Goal: Information Seeking & Learning: Learn about a topic

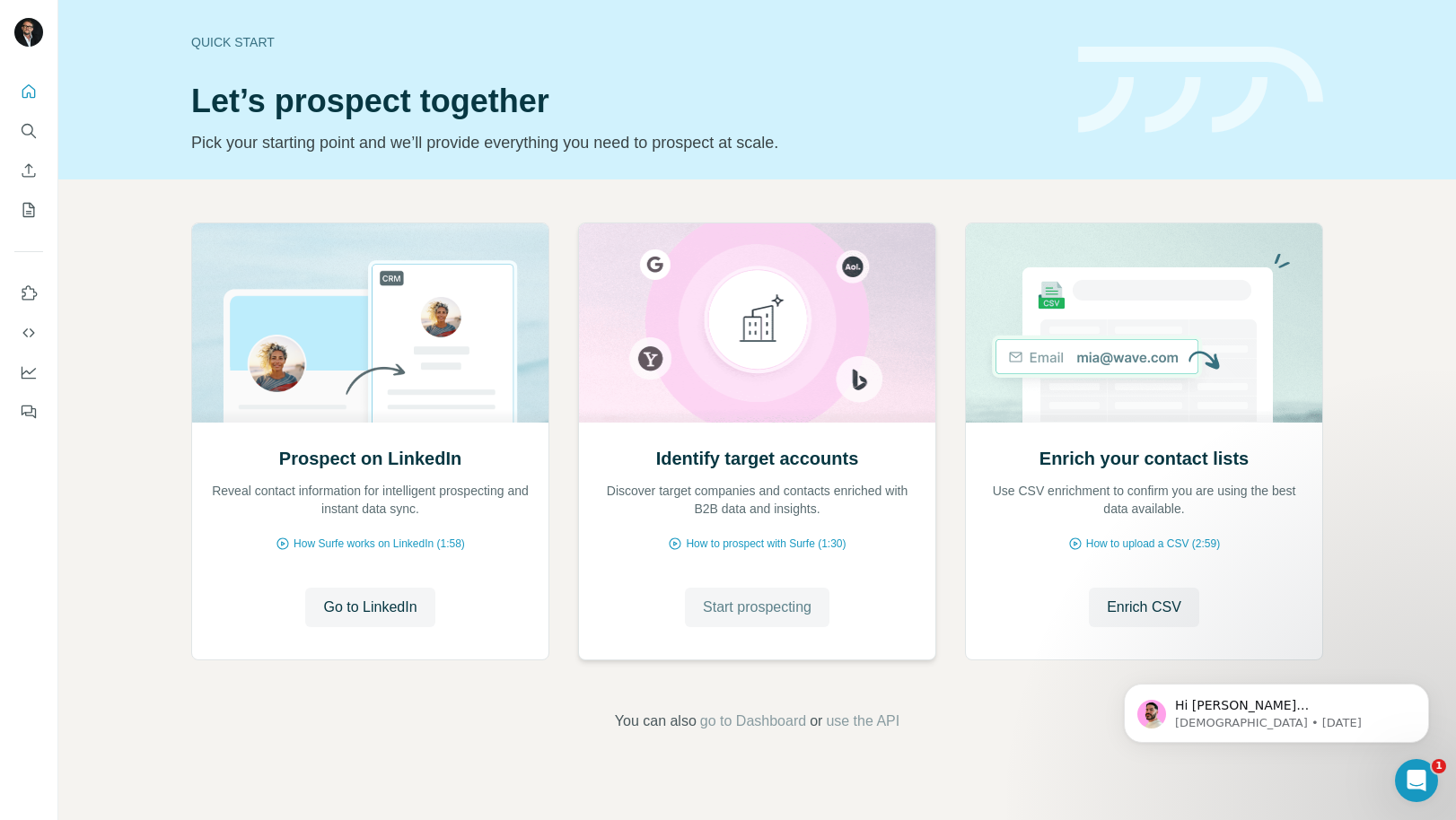
click at [767, 607] on span "Start prospecting" at bounding box center [757, 608] width 108 height 22
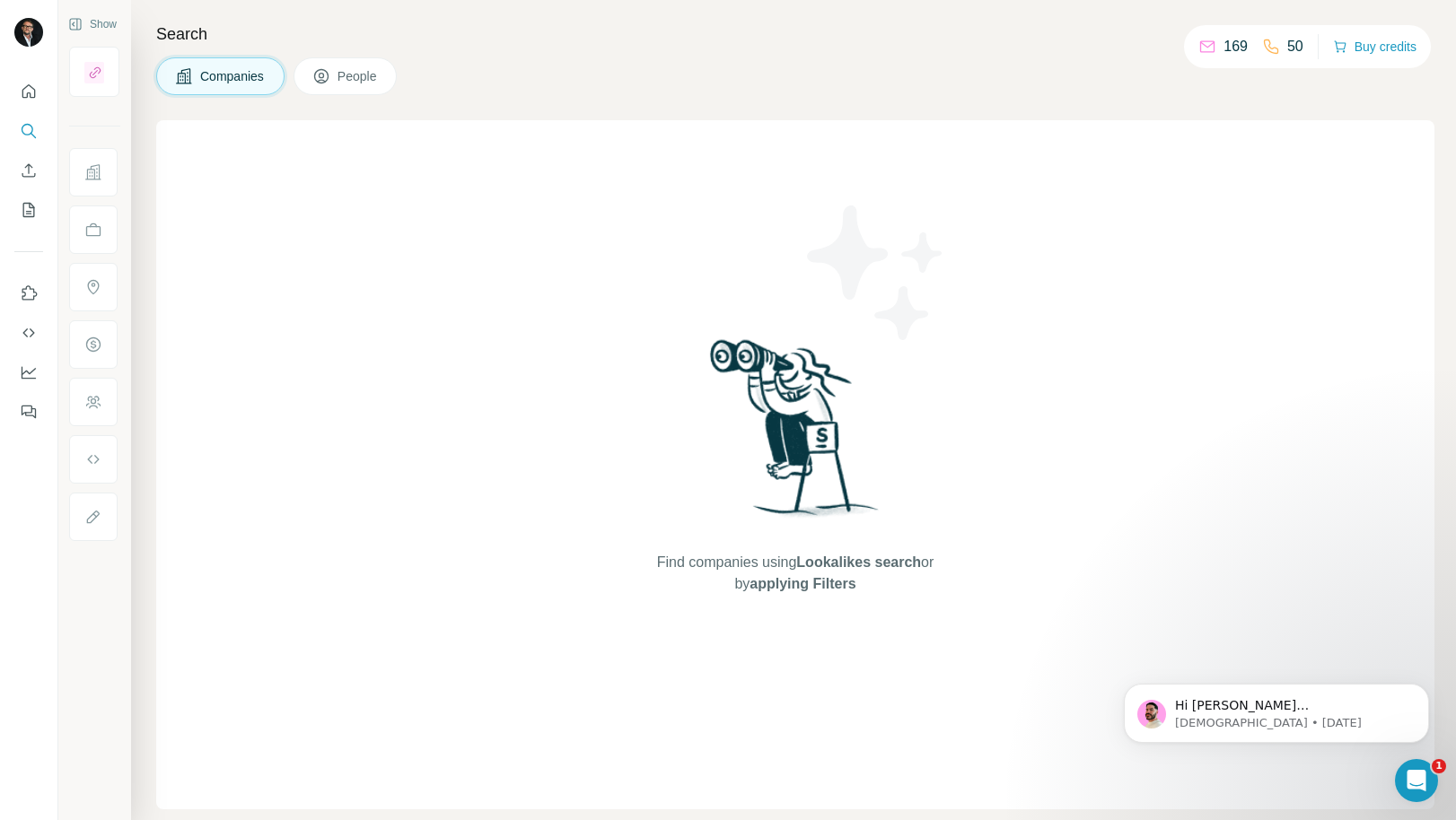
click at [712, 41] on h4 "Search" at bounding box center [795, 34] width 1278 height 25
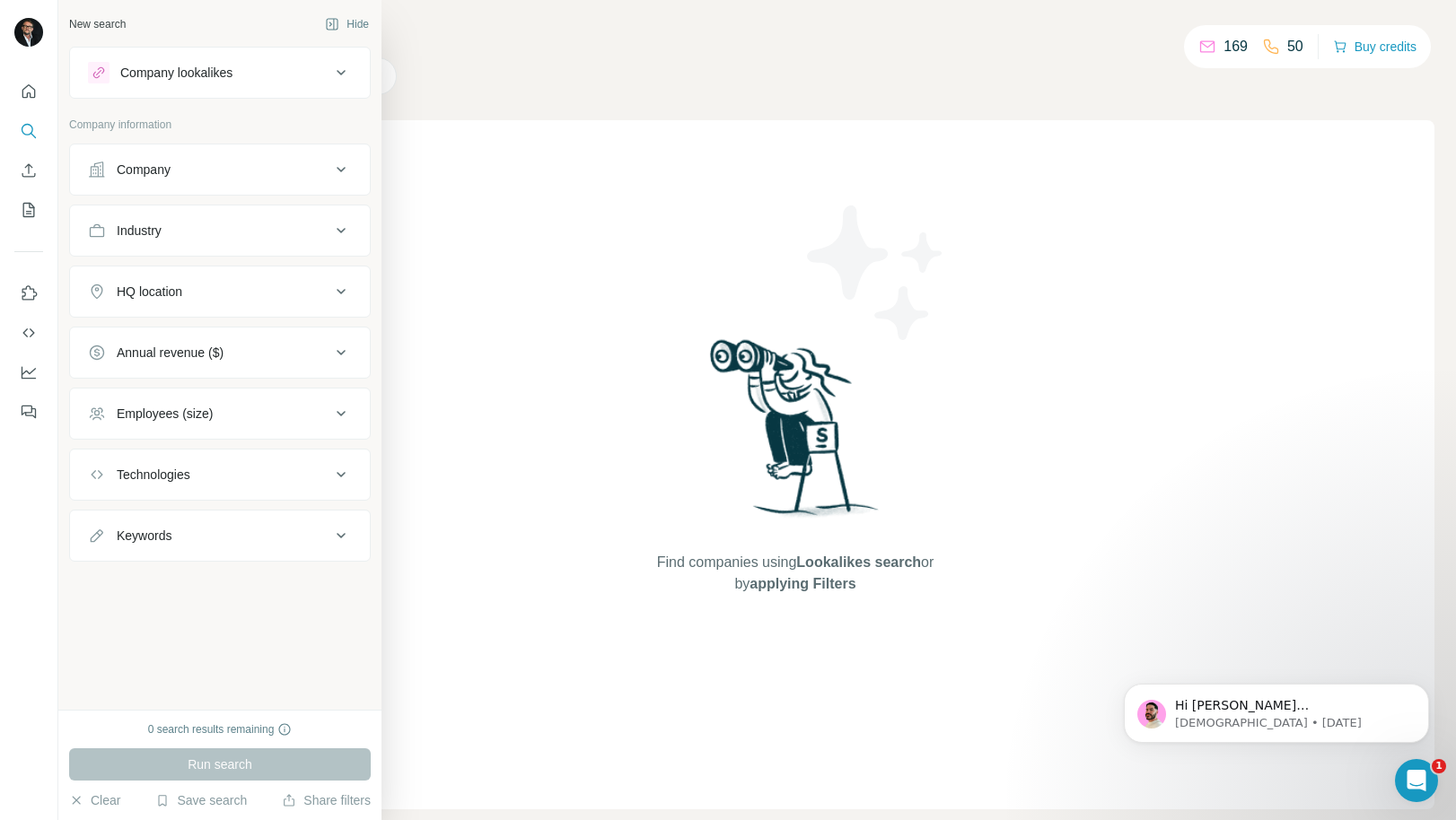
click at [331, 67] on icon at bounding box center [342, 72] width 22 height 22
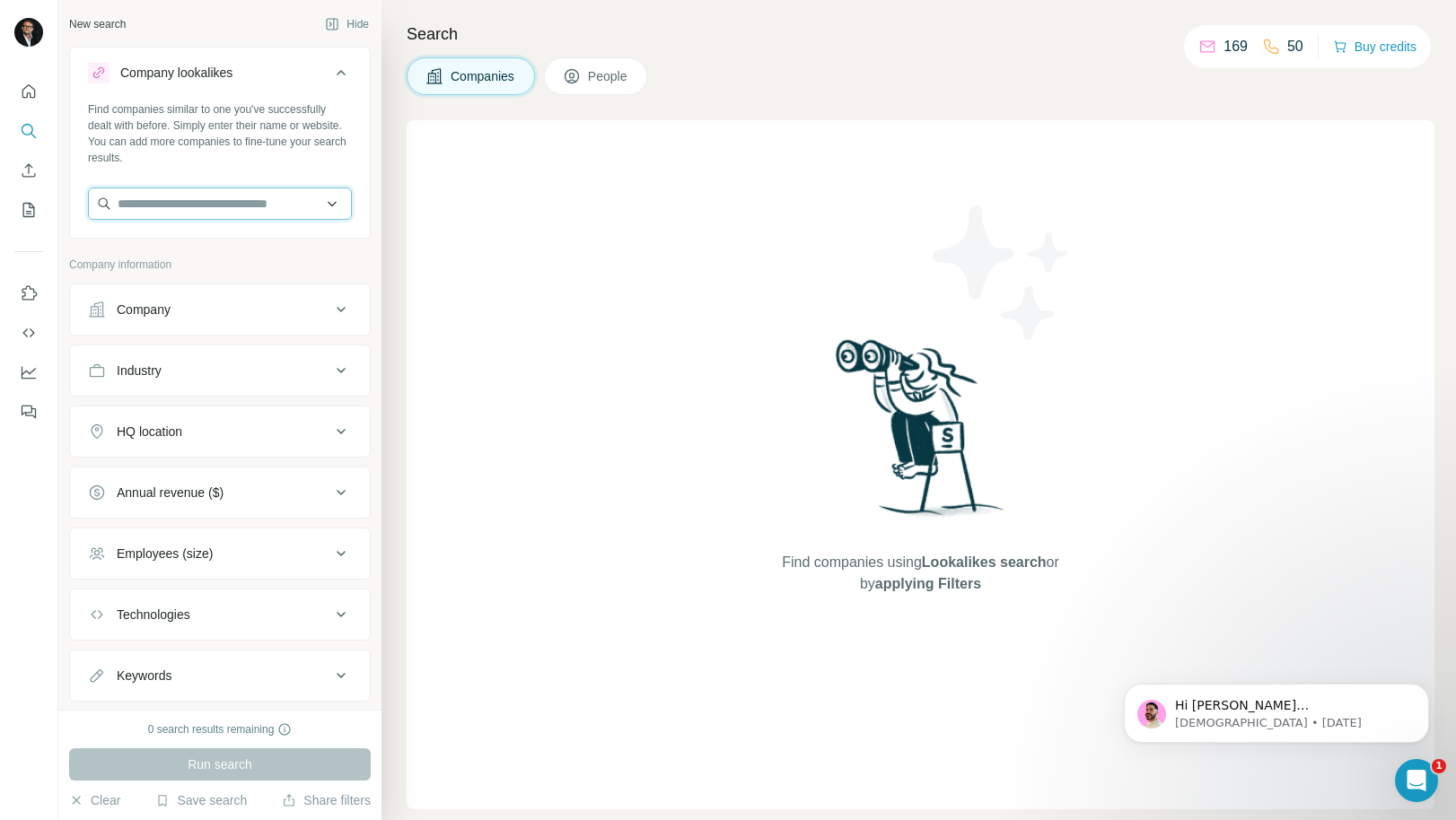
click at [215, 207] on input "text" at bounding box center [220, 204] width 264 height 33
click at [222, 207] on input "**********" at bounding box center [220, 204] width 264 height 33
click at [223, 207] on input "**********" at bounding box center [220, 204] width 264 height 33
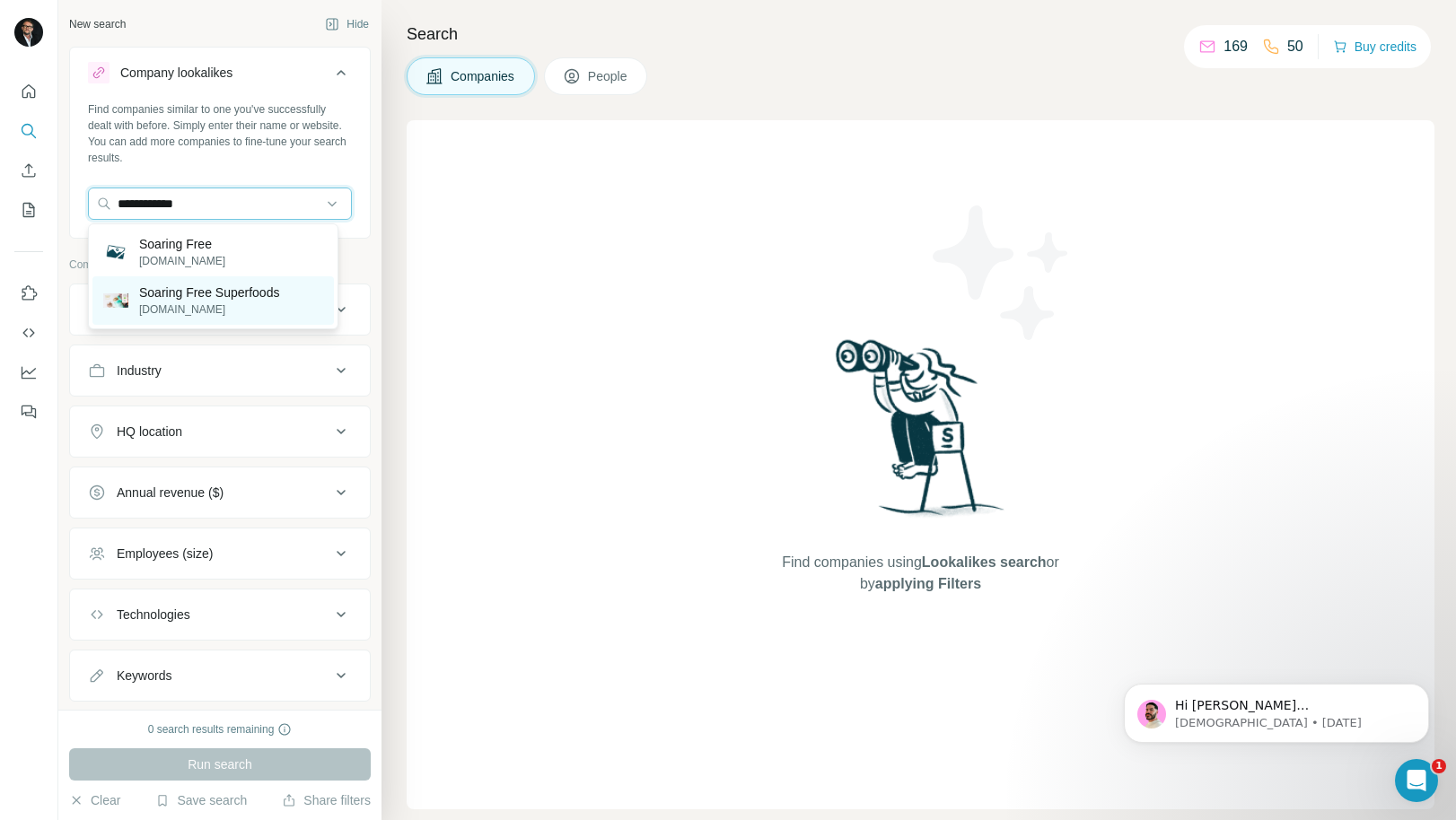
type input "**********"
click at [229, 302] on p "[DOMAIN_NAME]" at bounding box center [209, 310] width 140 height 16
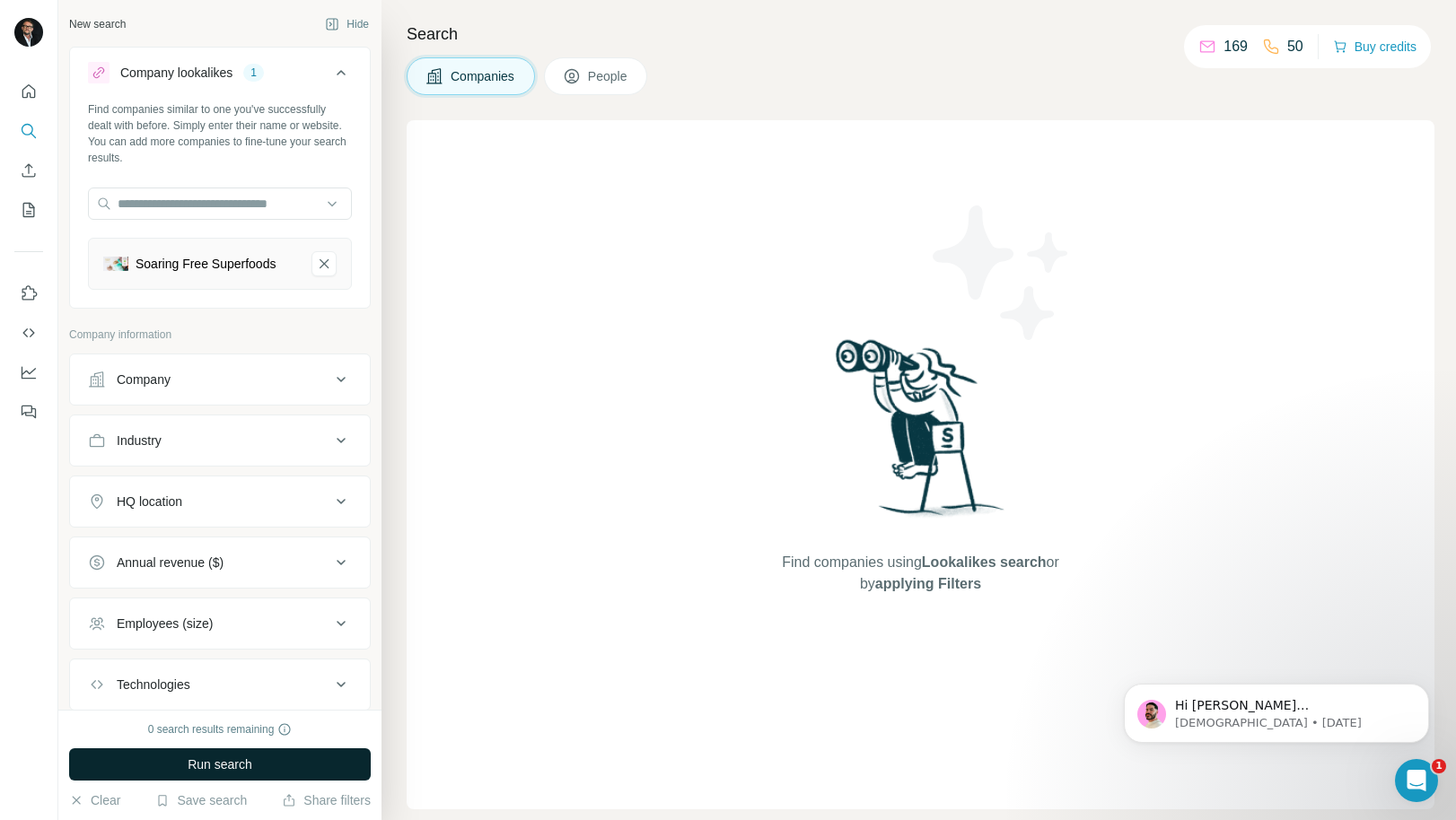
click at [260, 761] on button "Run search" at bounding box center [220, 764] width 302 height 33
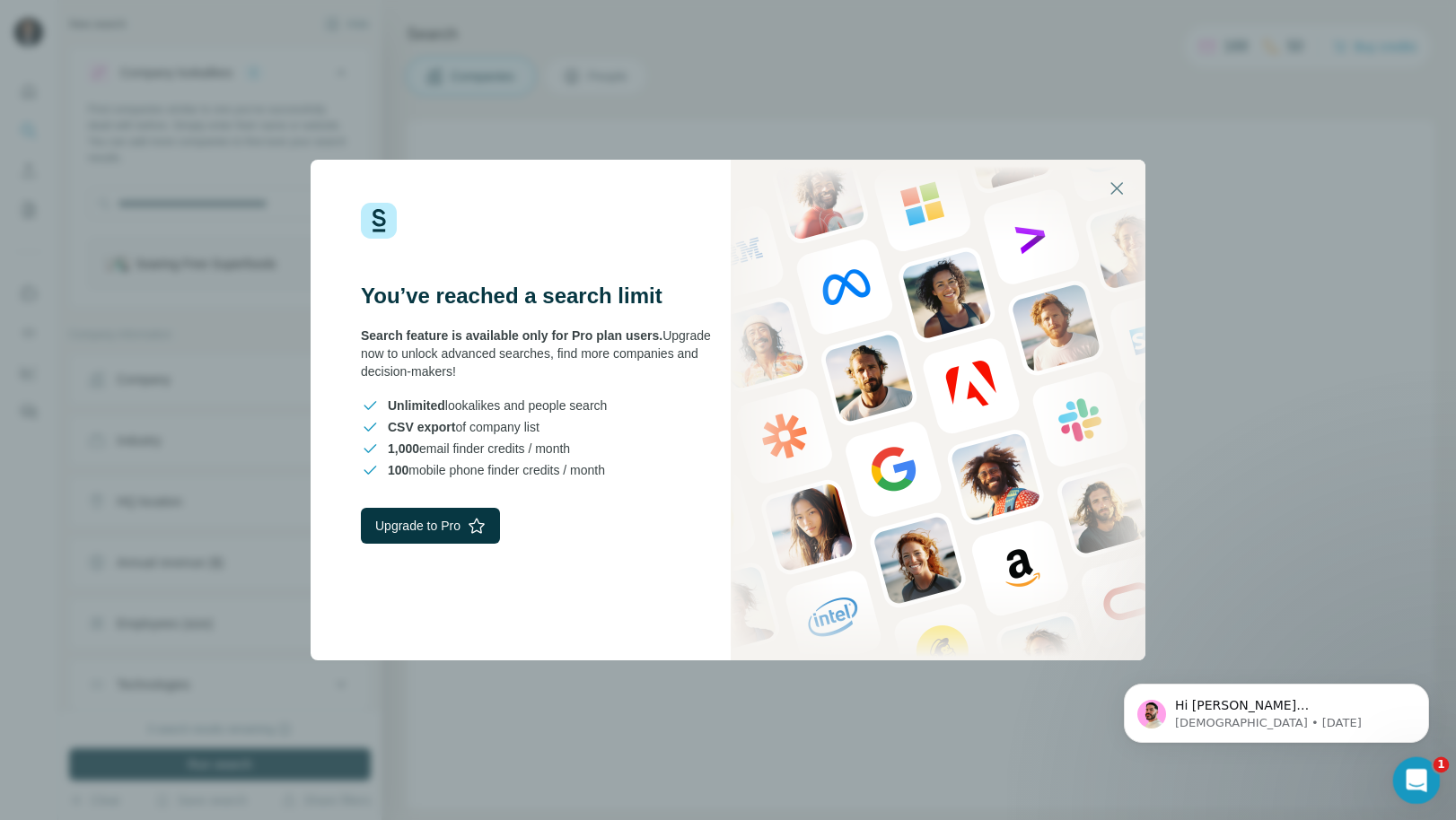
click at [1417, 780] on icon "Open Intercom Messenger" at bounding box center [1414, 778] width 30 height 30
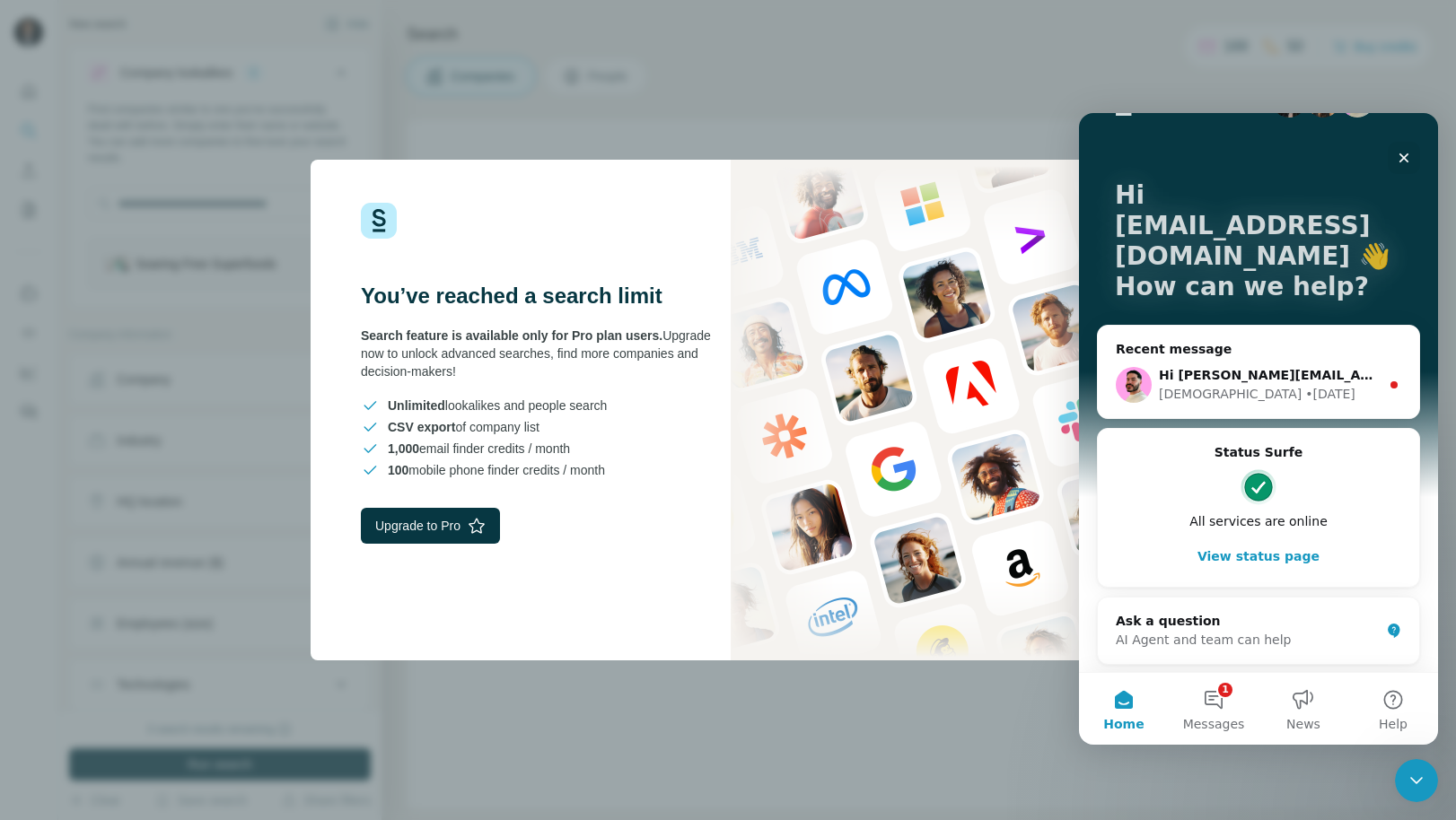
scroll to position [62, 0]
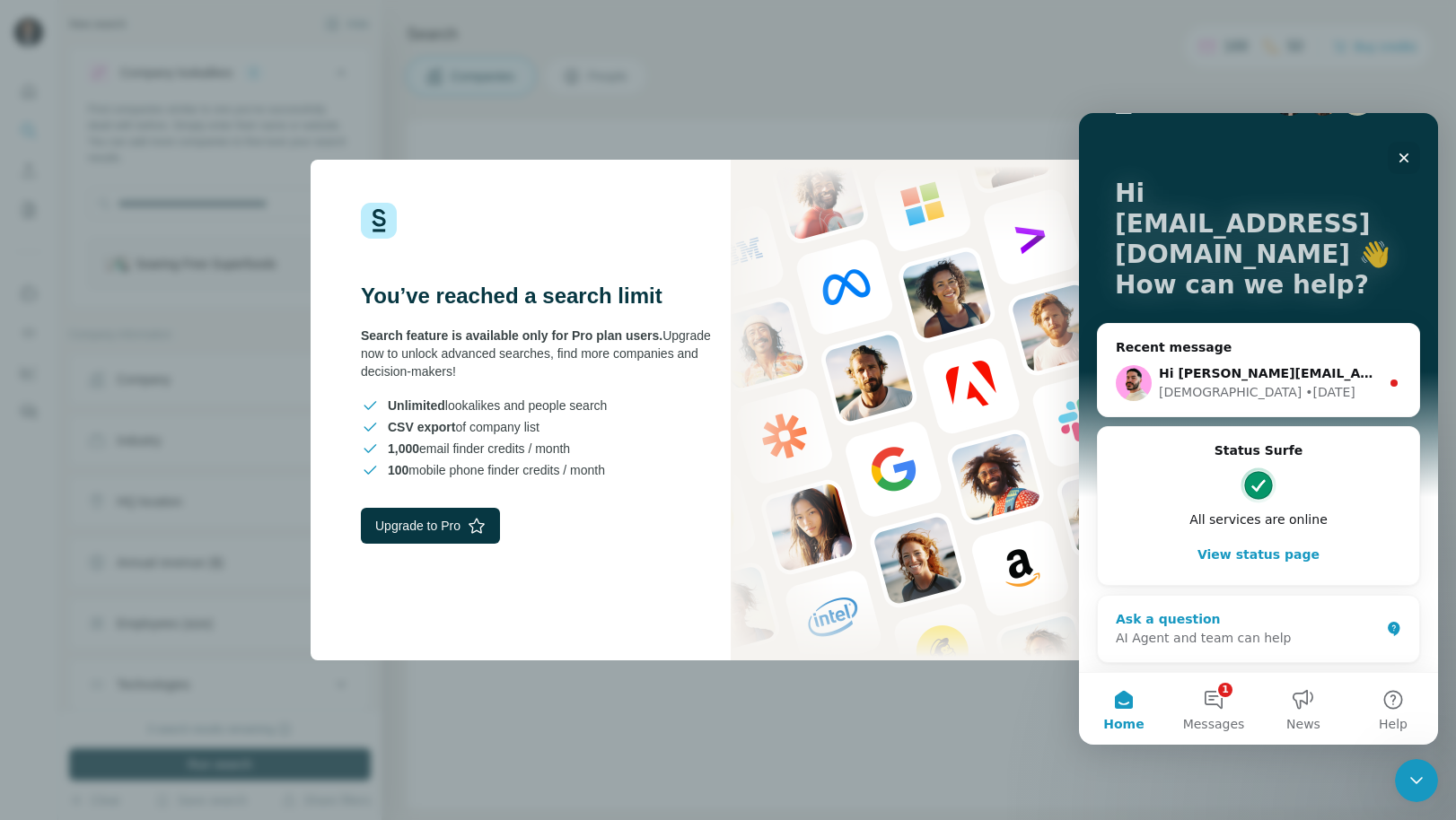
click at [1239, 637] on div "AI Agent and team can help" at bounding box center [1248, 638] width 264 height 19
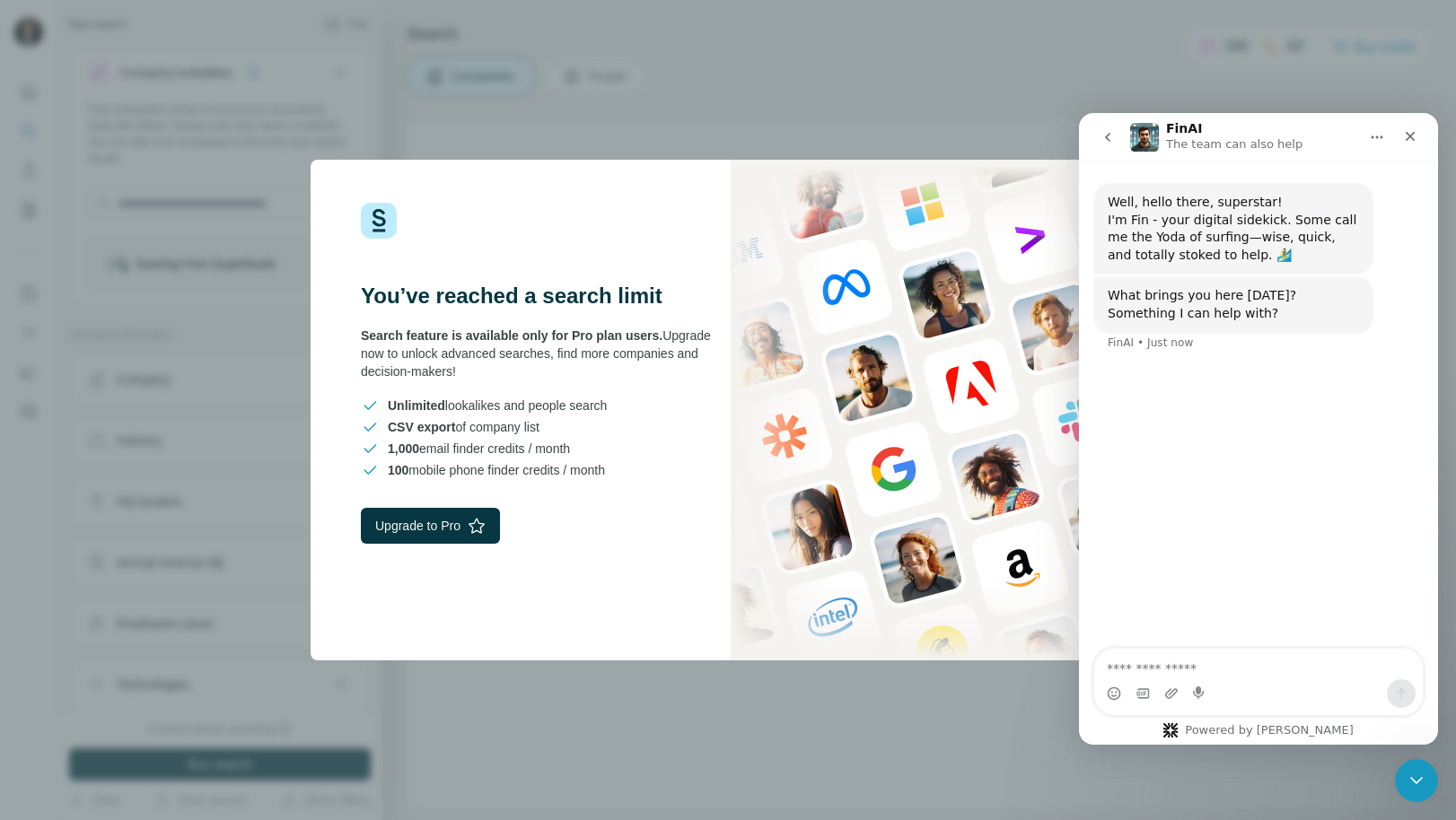
click at [1212, 668] on textarea "Ask a question…" at bounding box center [1258, 664] width 329 height 31
drag, startPoint x: 651, startPoint y: 474, endPoint x: 368, endPoint y: 406, distance: 291.1
click at [368, 406] on div "Unlimited lookalikes and people search CSV export of company list 1,000 email f…" at bounding box center [544, 438] width 367 height 82
click at [551, 385] on div "You’ve reached a search limit Search feature is available only for Pro plan use…" at bounding box center [519, 410] width 417 height 500
drag, startPoint x: 654, startPoint y: 474, endPoint x: 341, endPoint y: 280, distance: 368.2
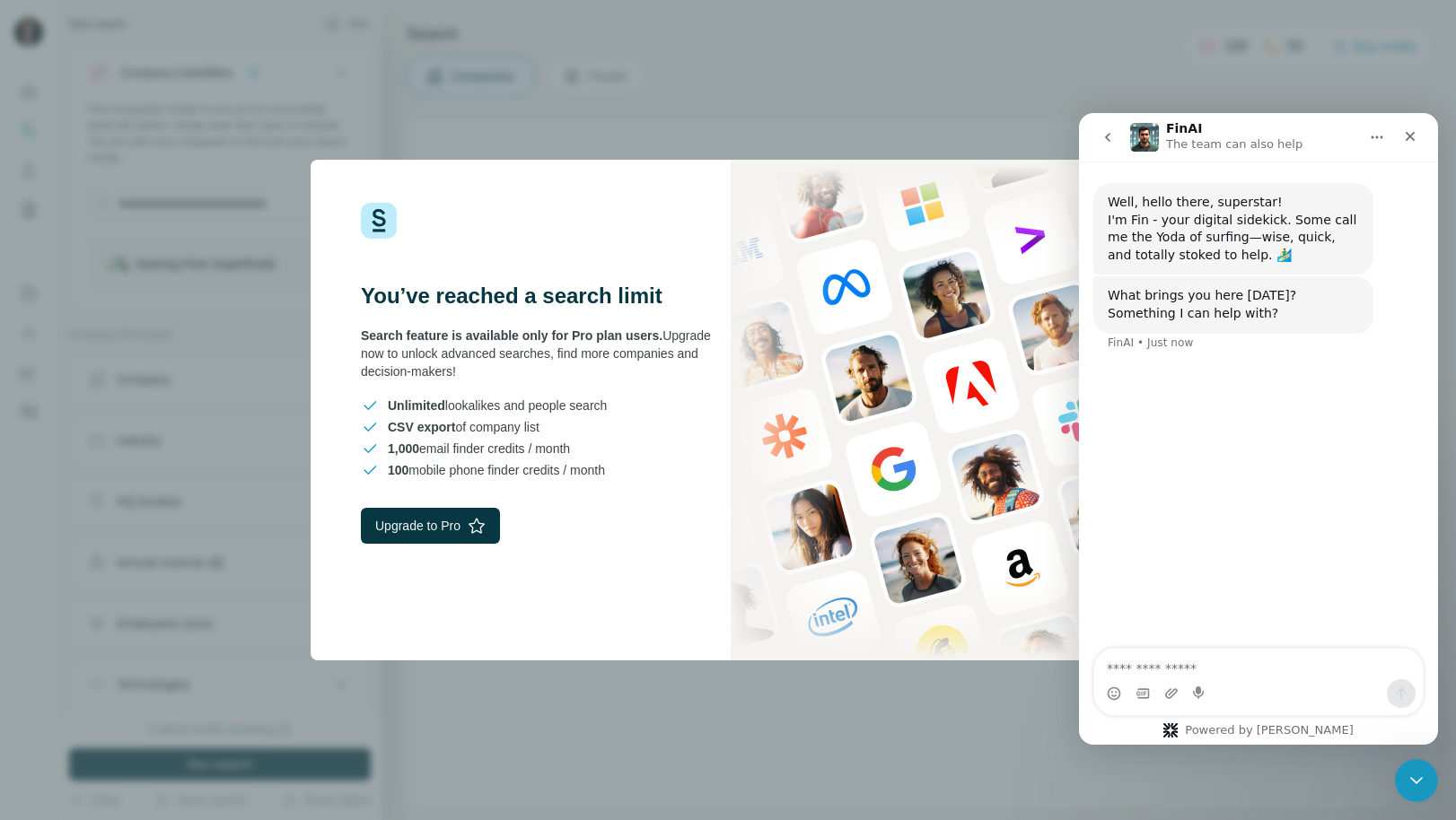
click at [341, 280] on div "You’ve reached a search limit Search feature is available only for Pro plan use…" at bounding box center [519, 410] width 417 height 500
copy div "You’ve reached a search limit Search feature is available only for Pro plan use…"
click at [1200, 670] on textarea "Ask a question…" at bounding box center [1258, 664] width 329 height 31
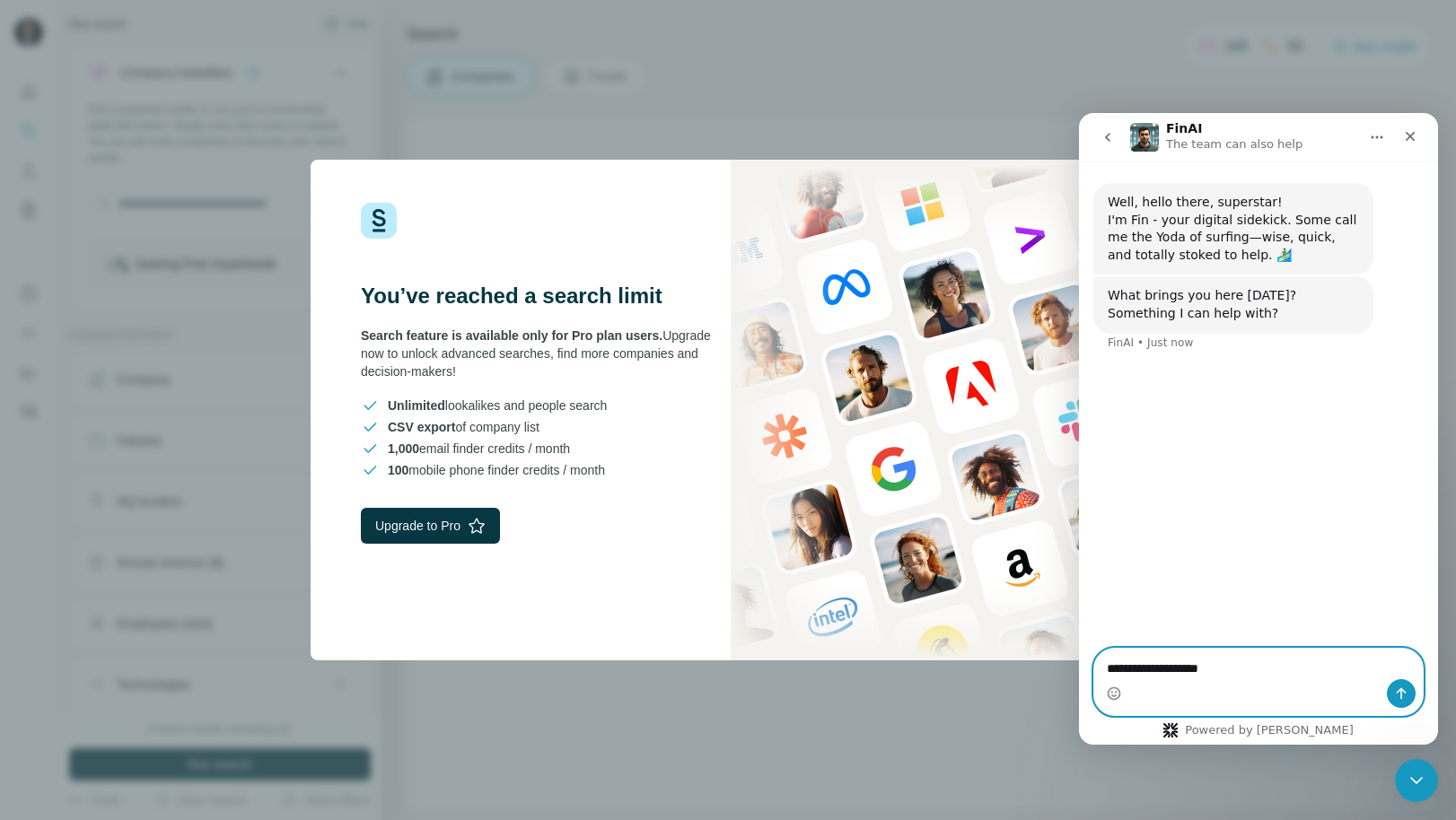
paste textarea "**********"
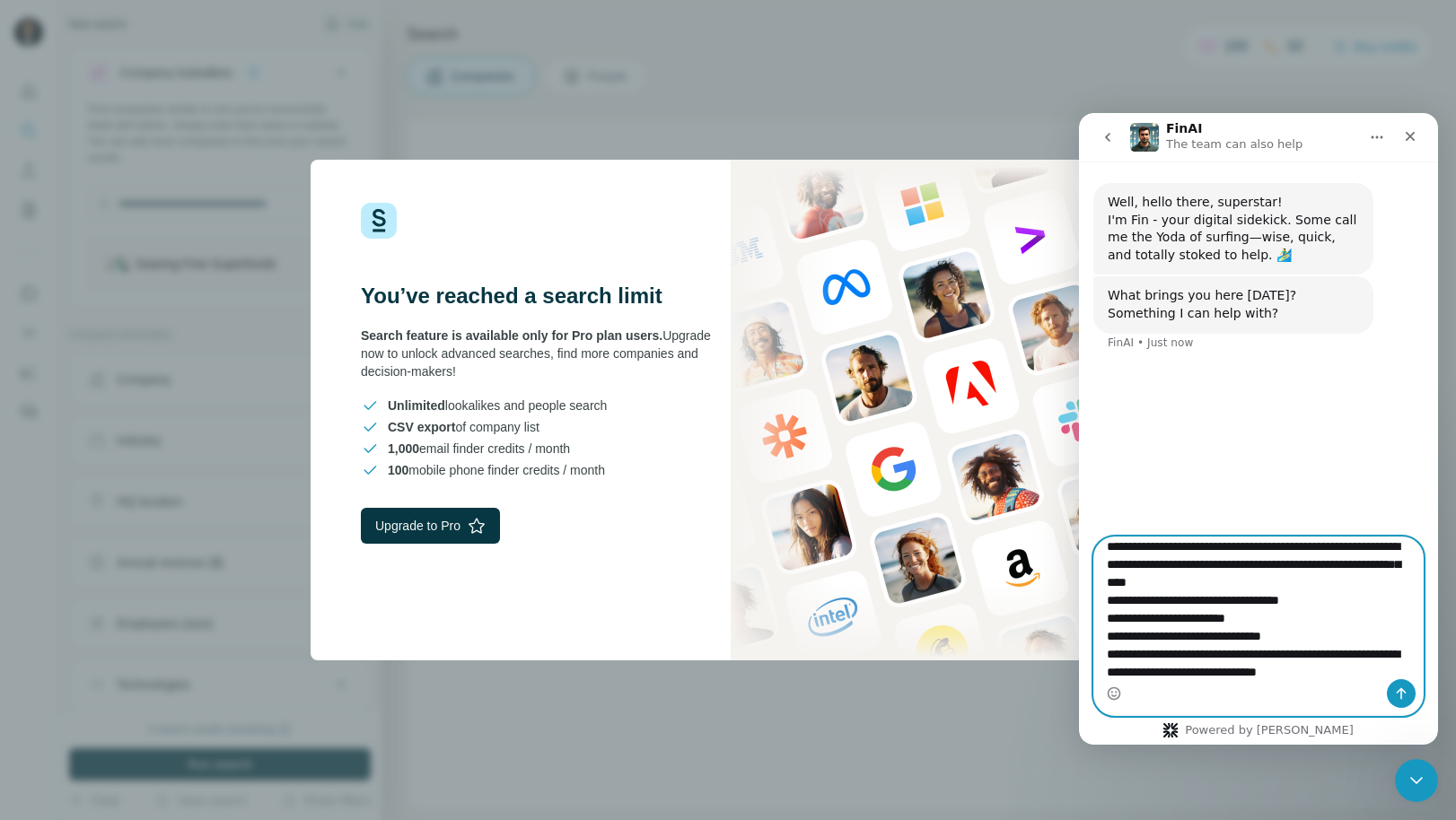
scroll to position [47, 0]
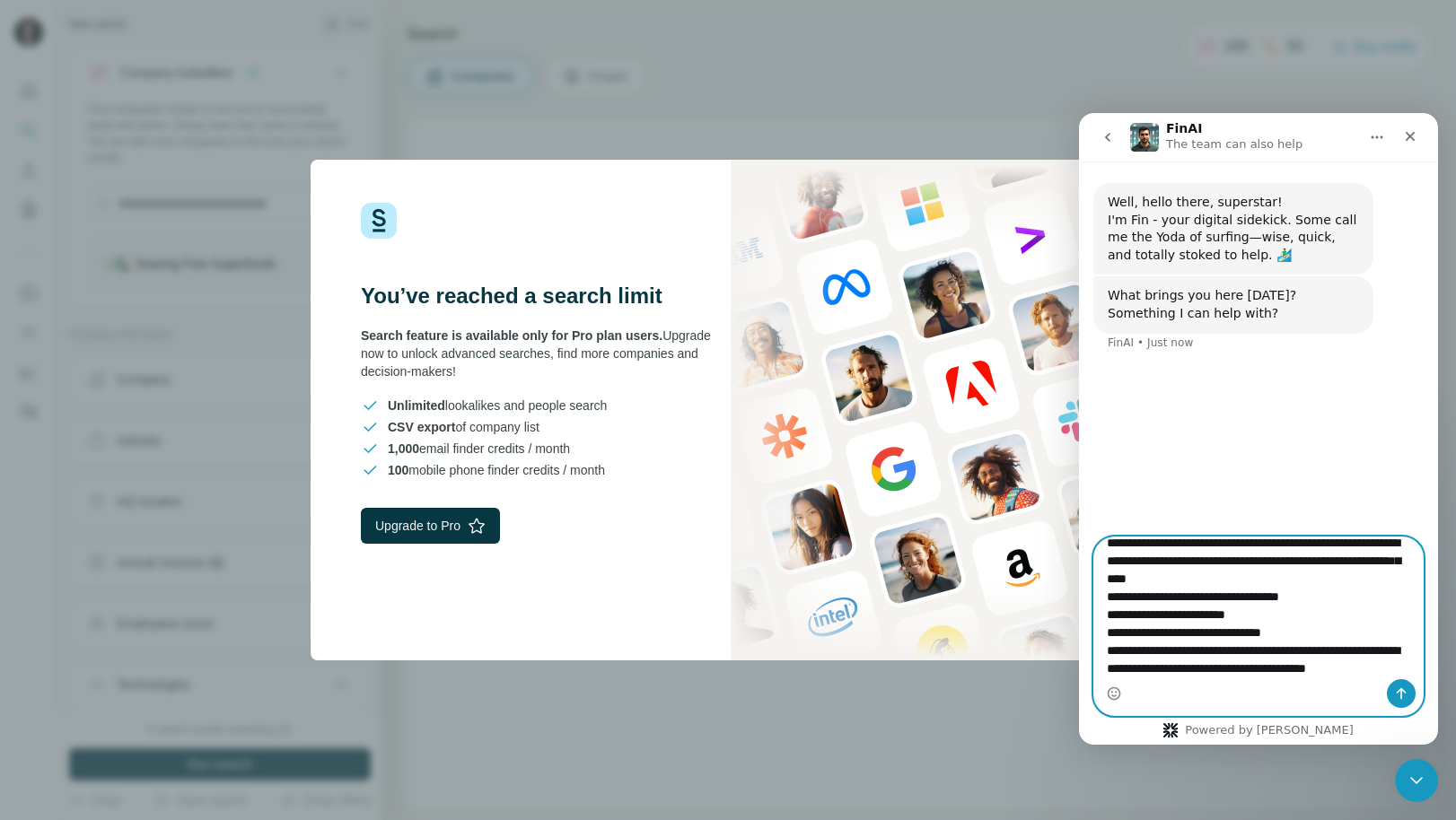
type textarea "**********"
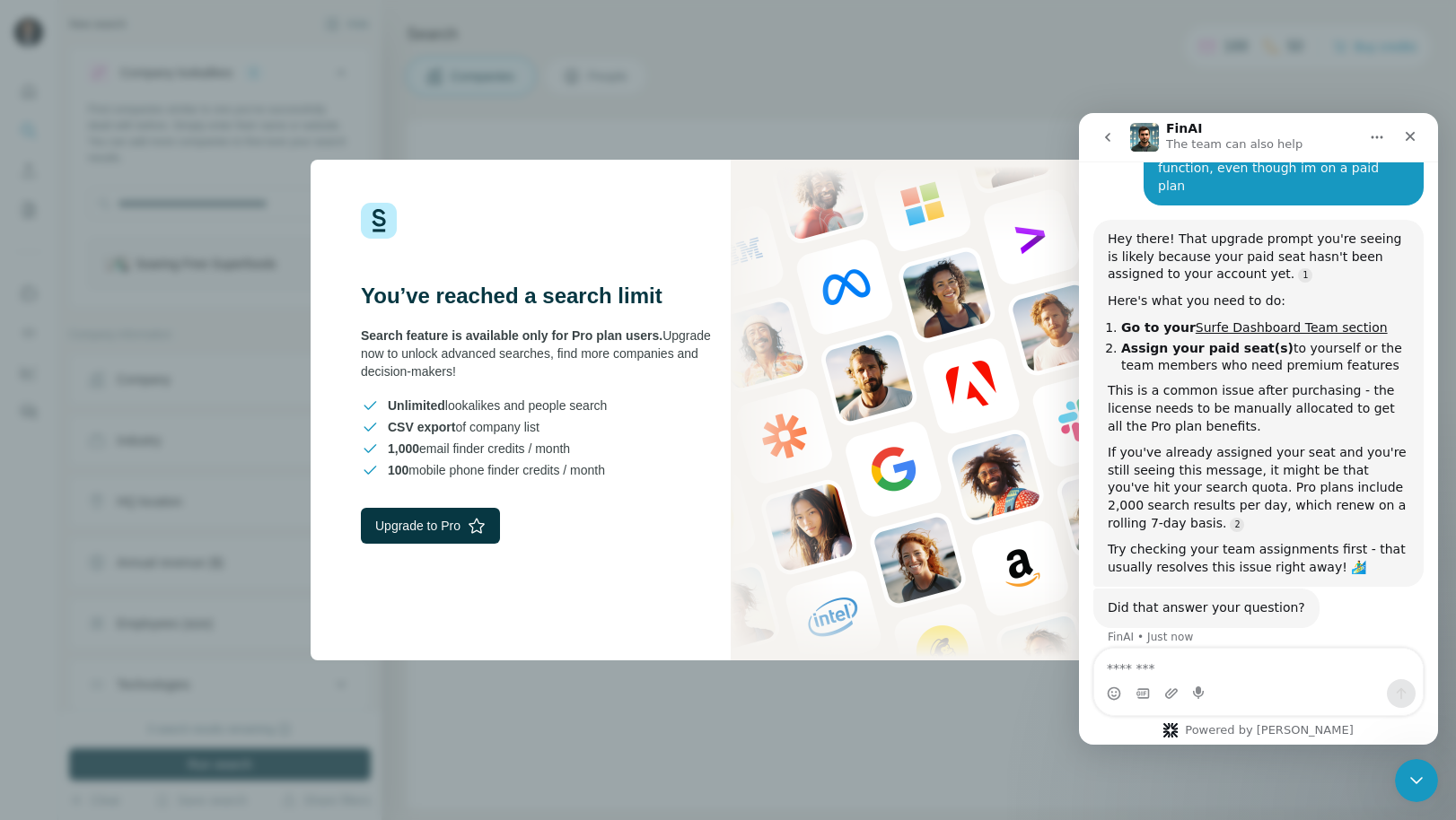
scroll to position [391, 0]
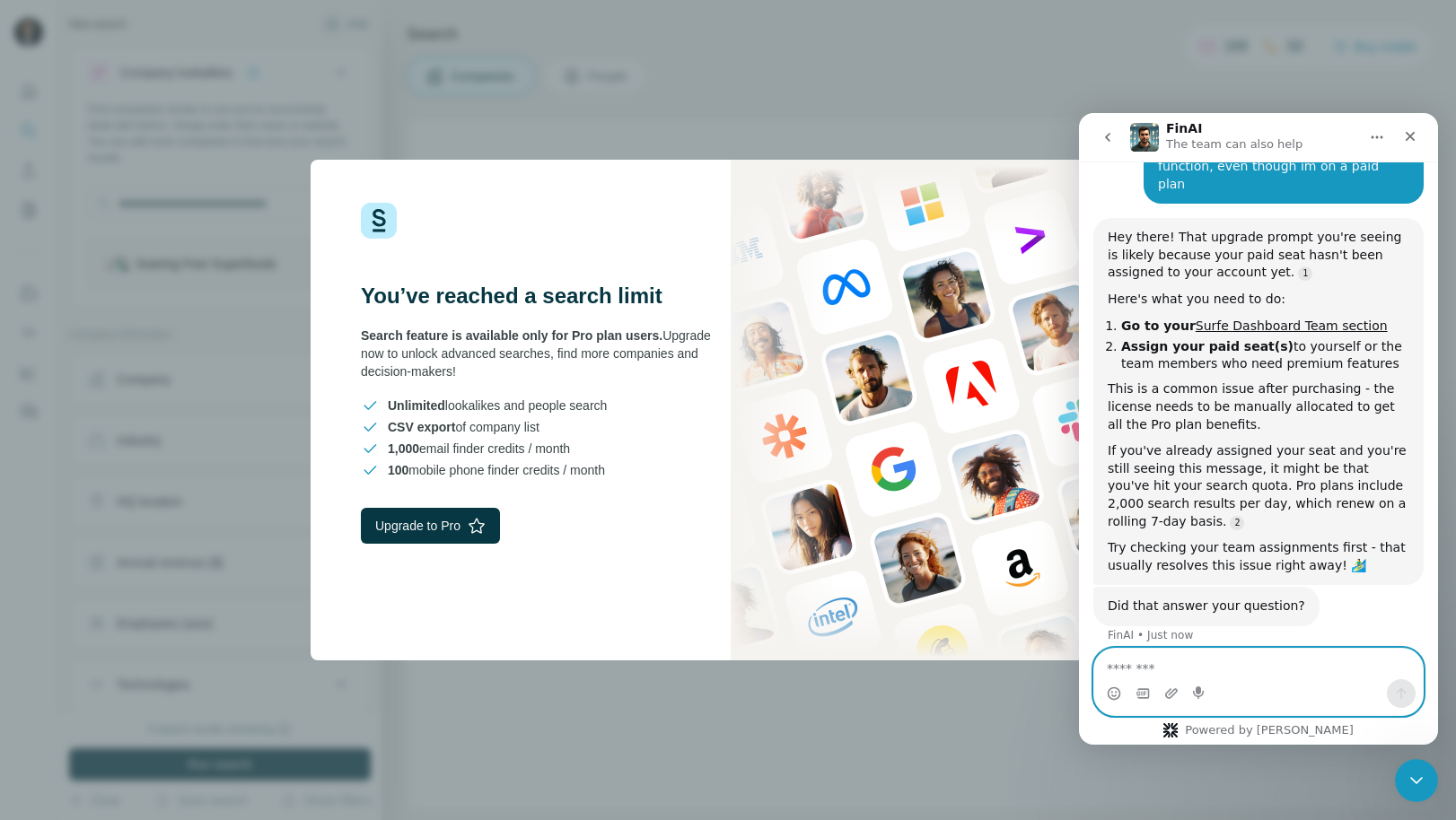
click at [1196, 672] on textarea "Message…" at bounding box center [1258, 664] width 329 height 31
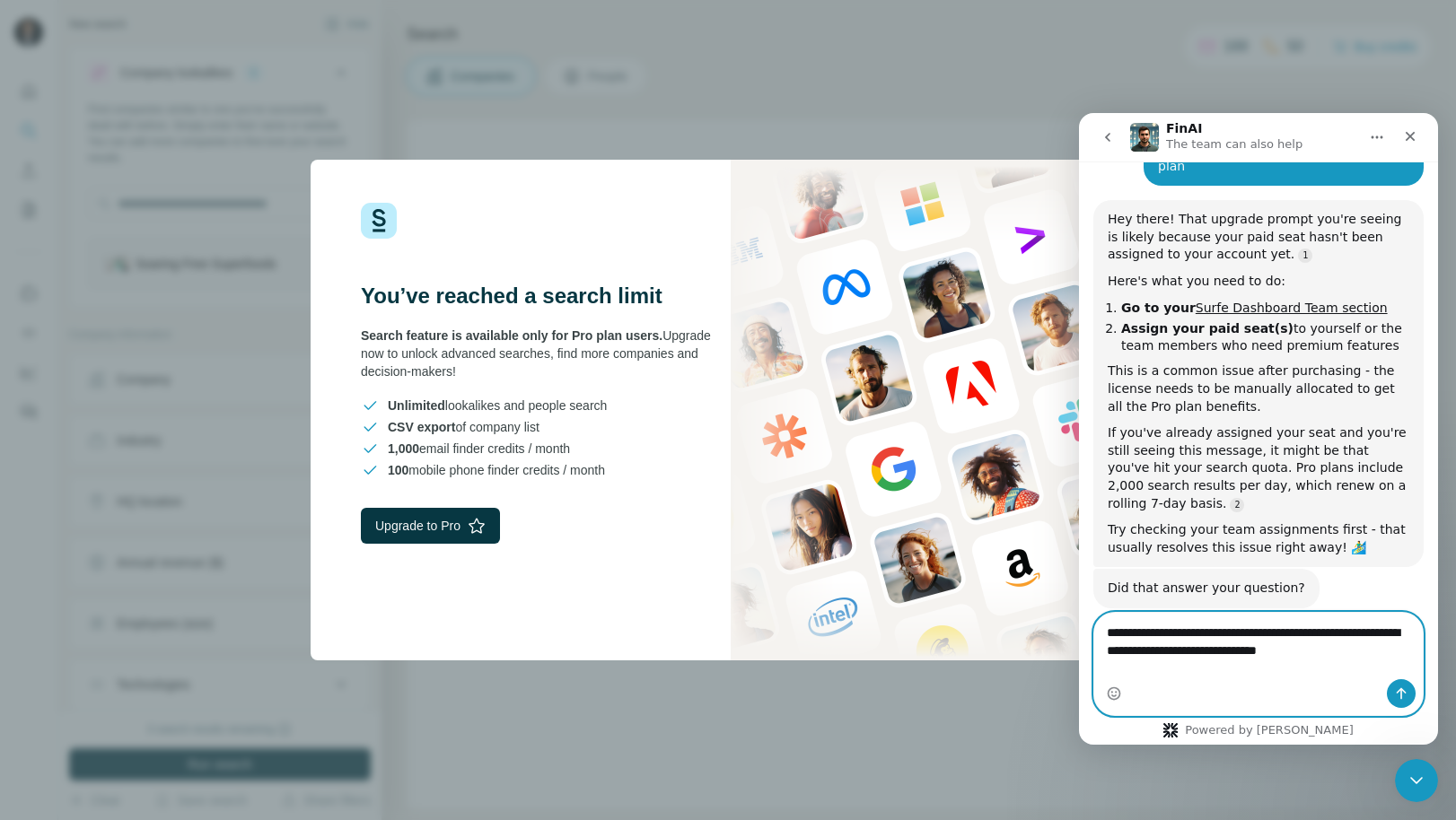
scroll to position [422, 0]
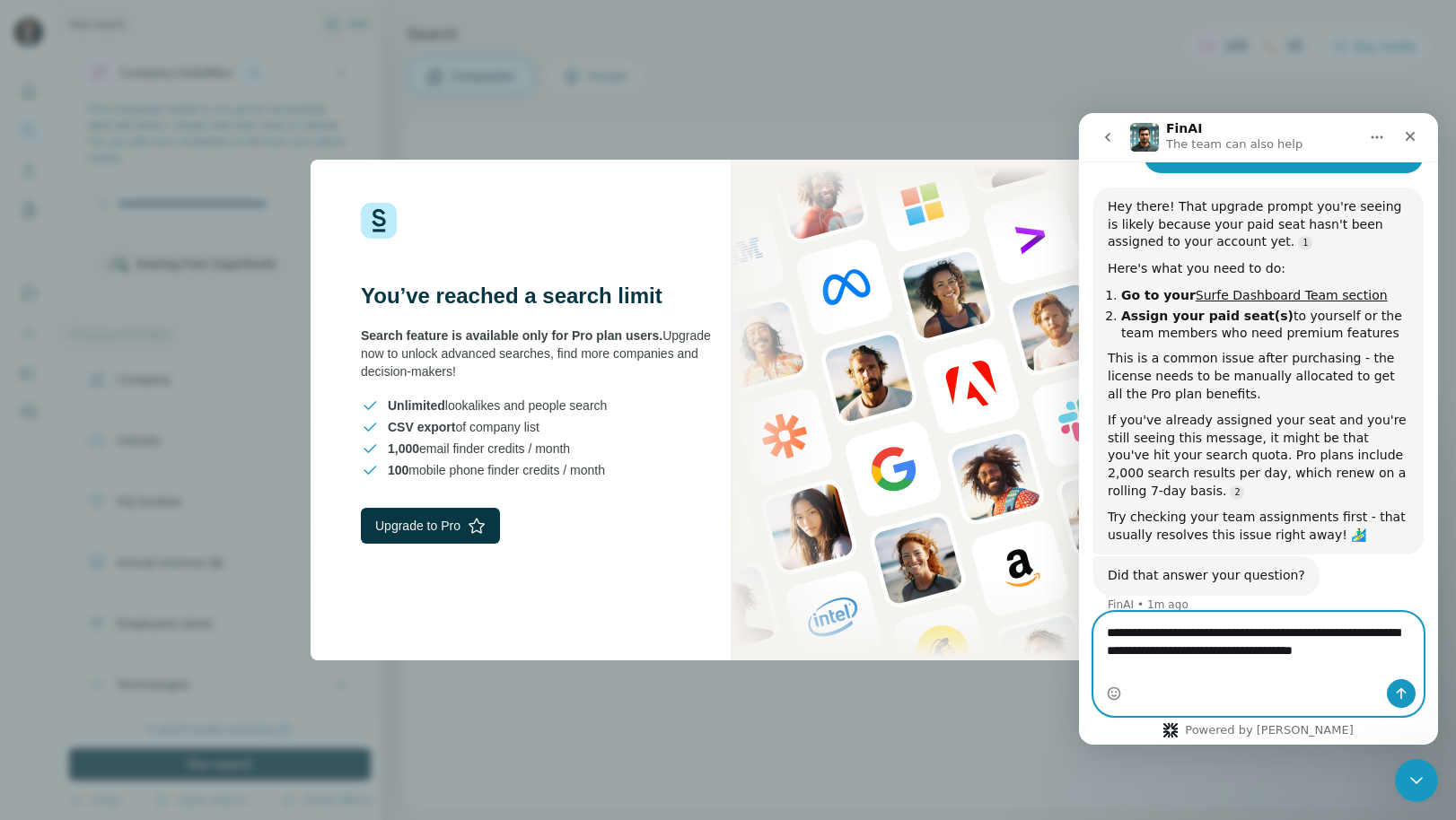
type textarea "**********"
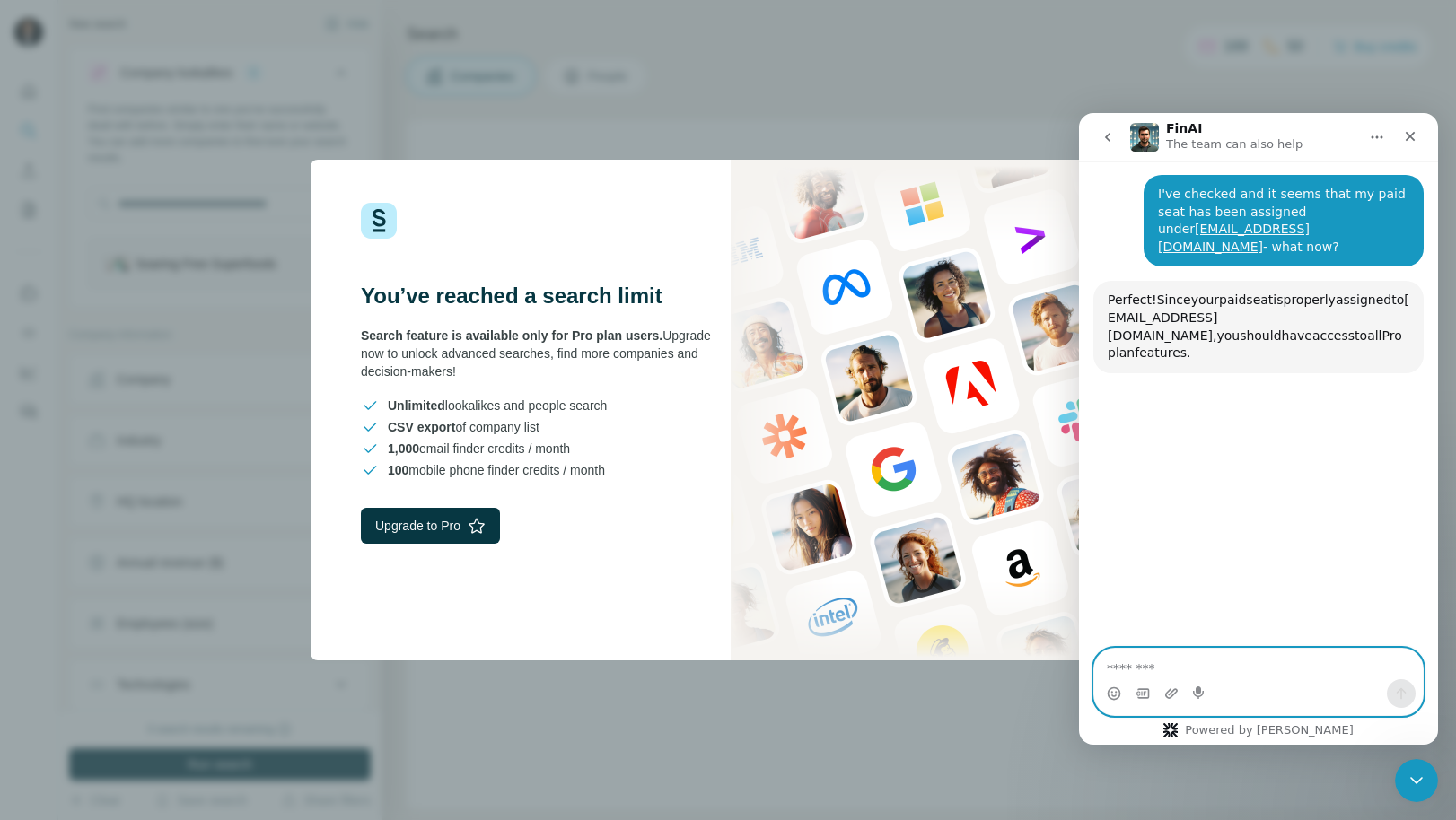
scroll to position [860, 0]
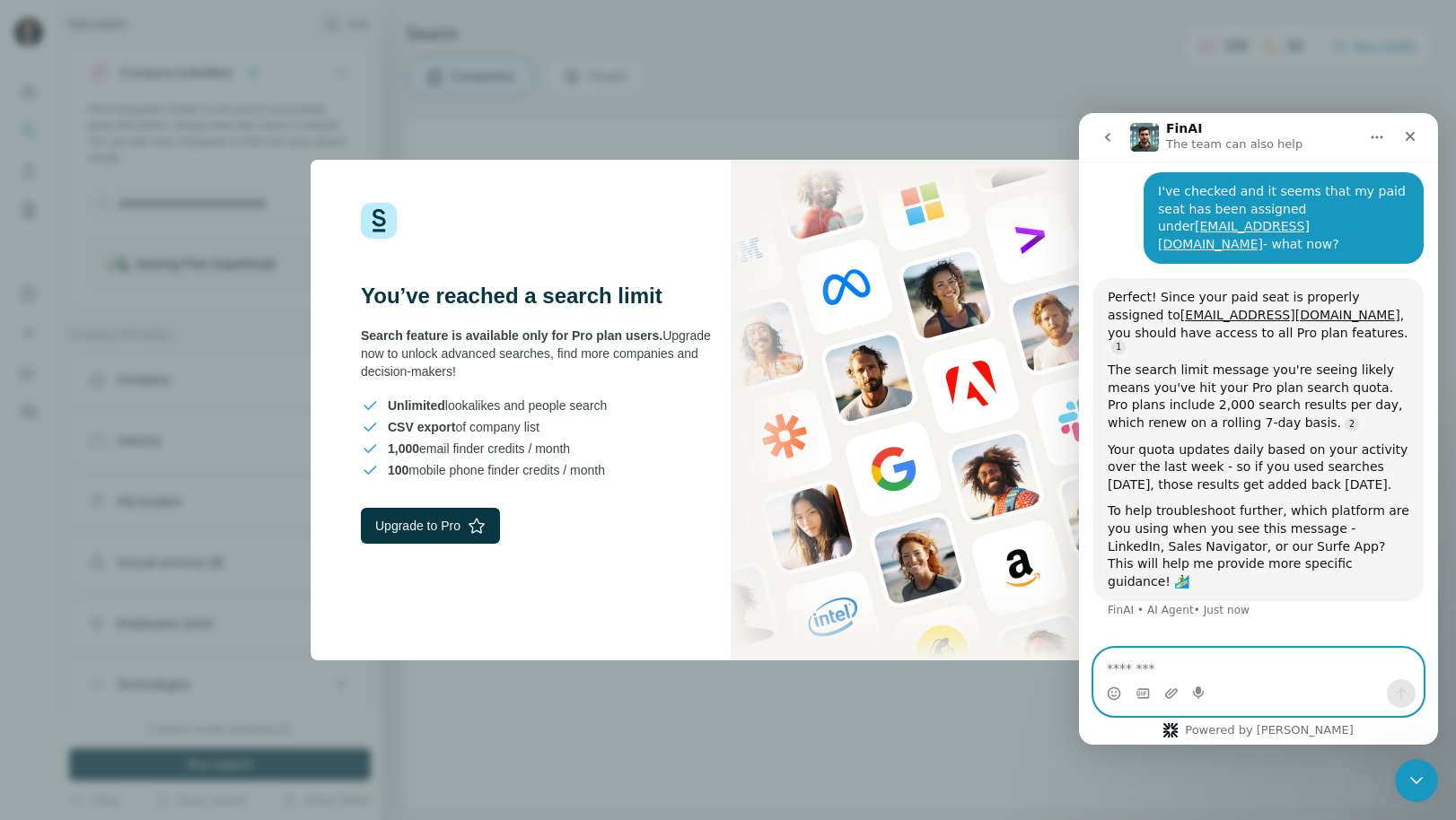
click at [1175, 665] on textarea "Message…" at bounding box center [1258, 664] width 329 height 31
type textarea "**********"
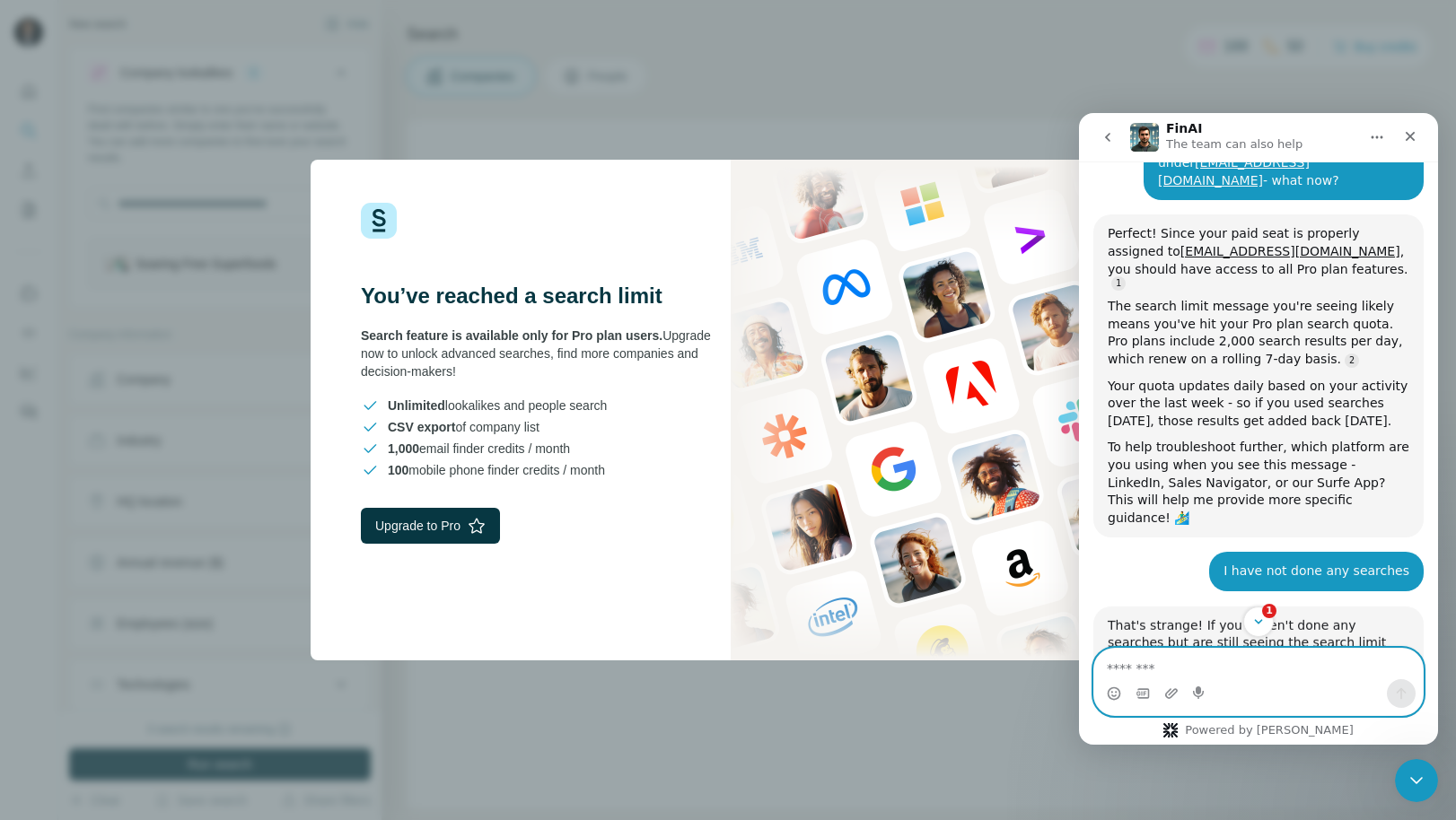
scroll to position [1276, 0]
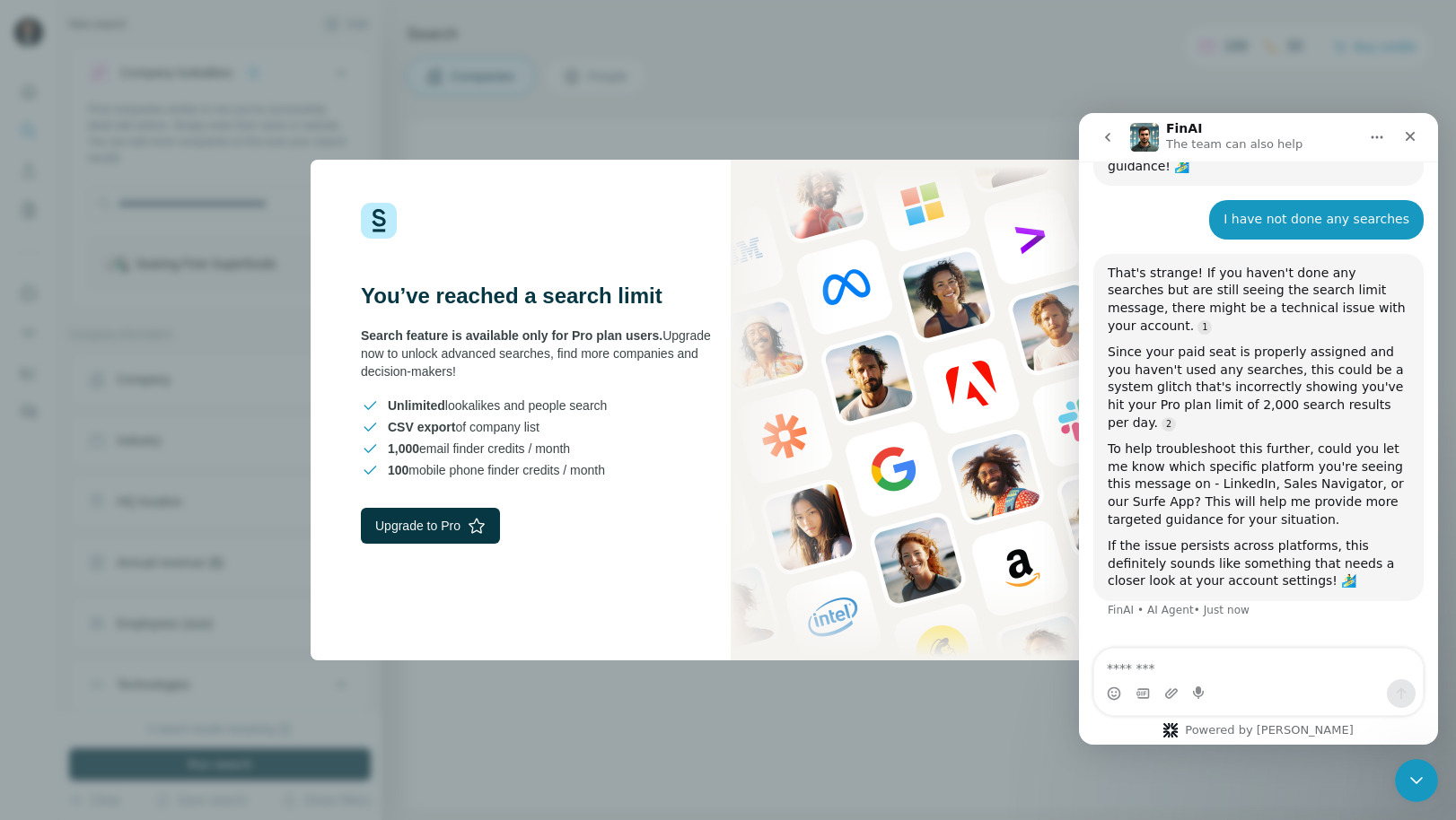
click at [1207, 662] on textarea "Message…" at bounding box center [1258, 664] width 329 height 31
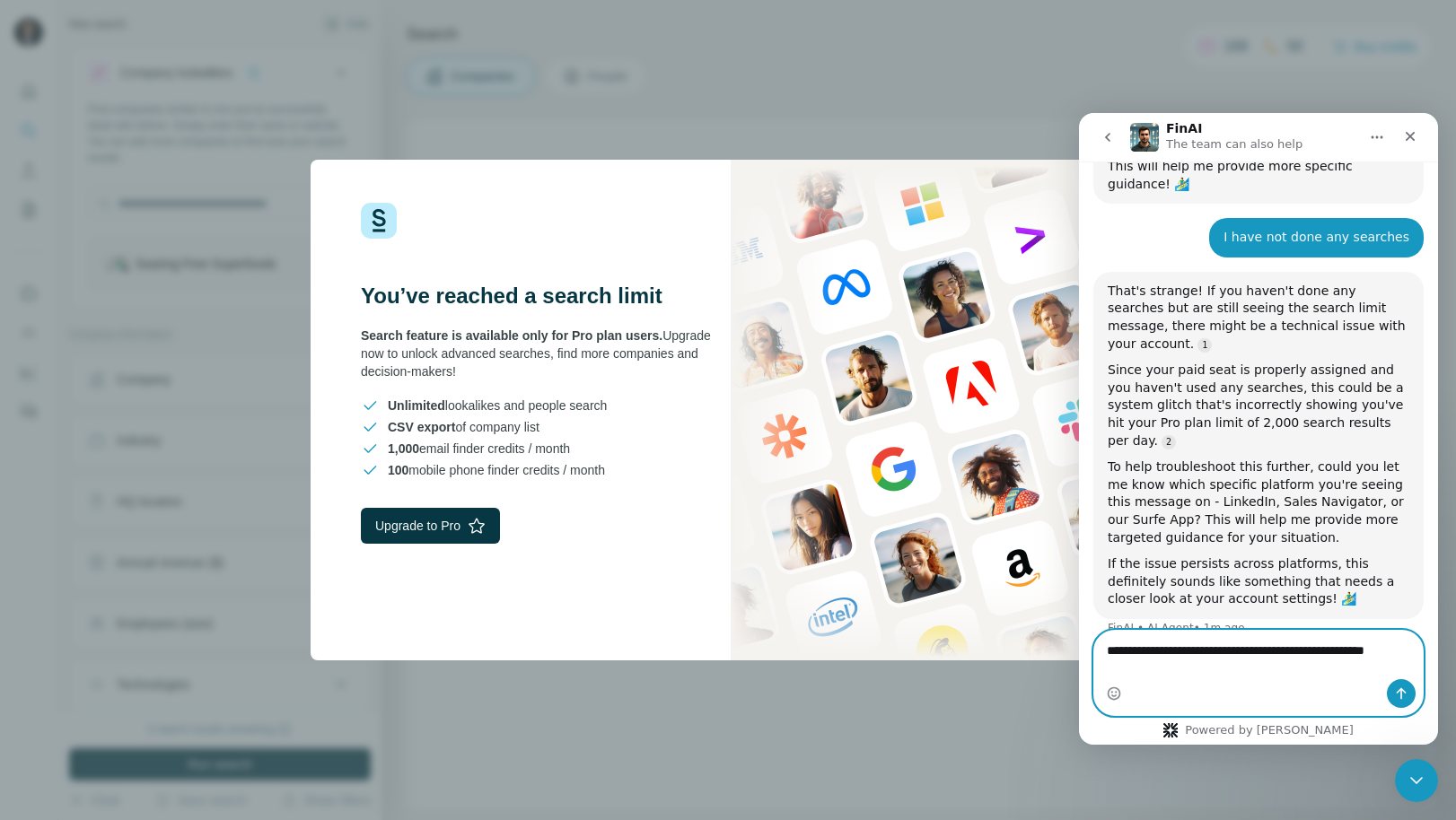
type textarea "**********"
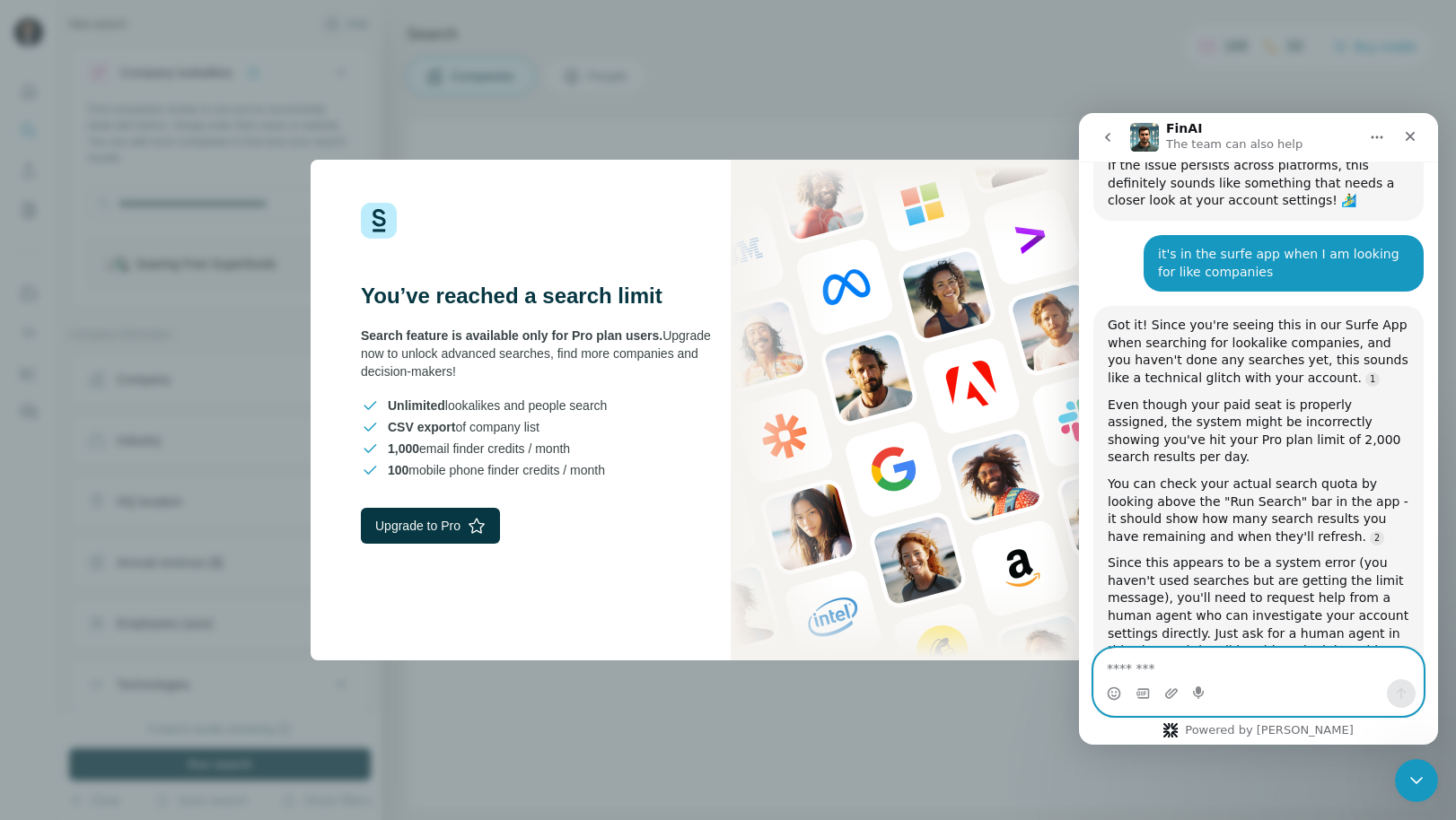
scroll to position [1697, 0]
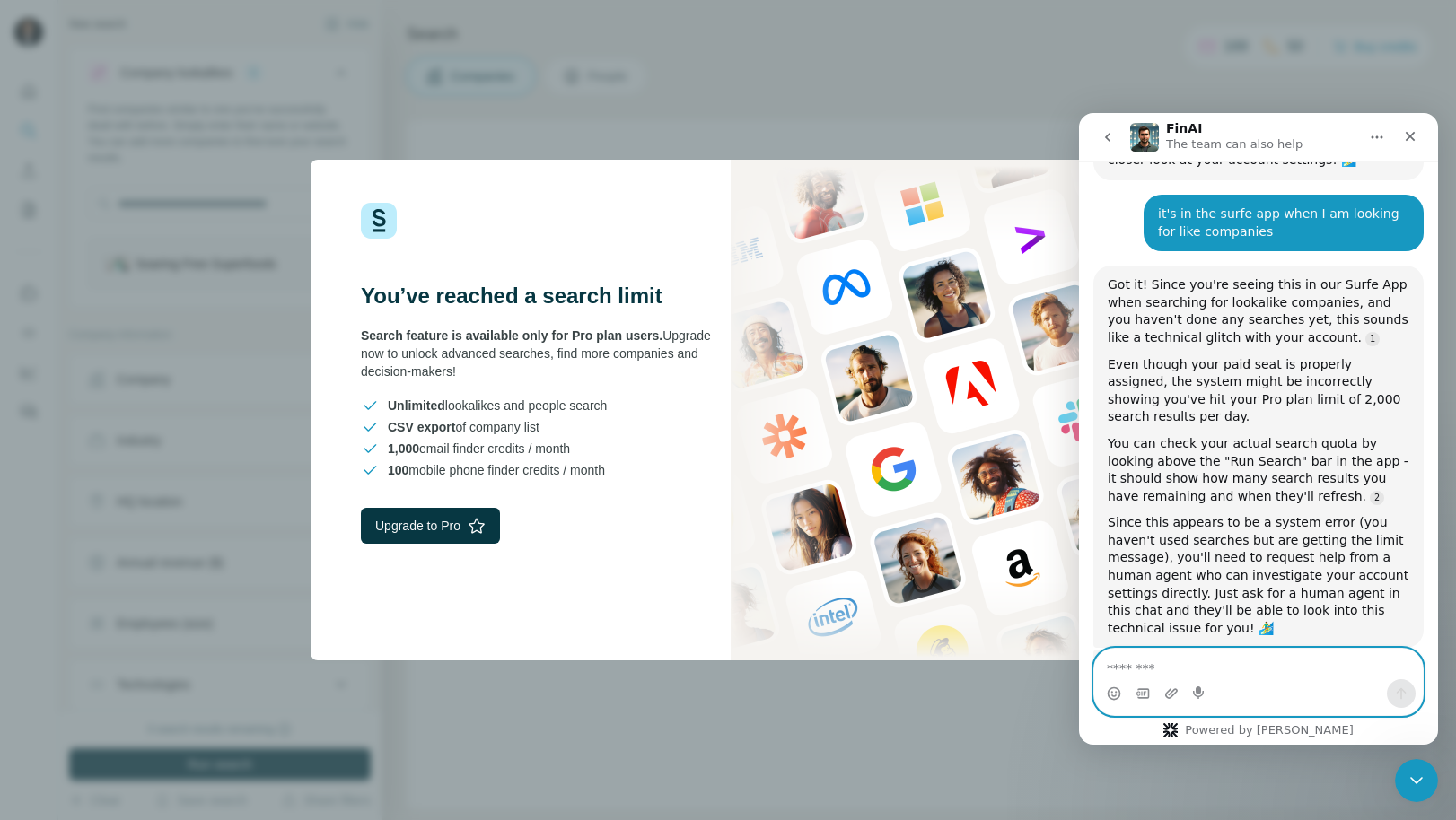
click at [1144, 667] on textarea "Message…" at bounding box center [1258, 664] width 329 height 31
type textarea "**********"
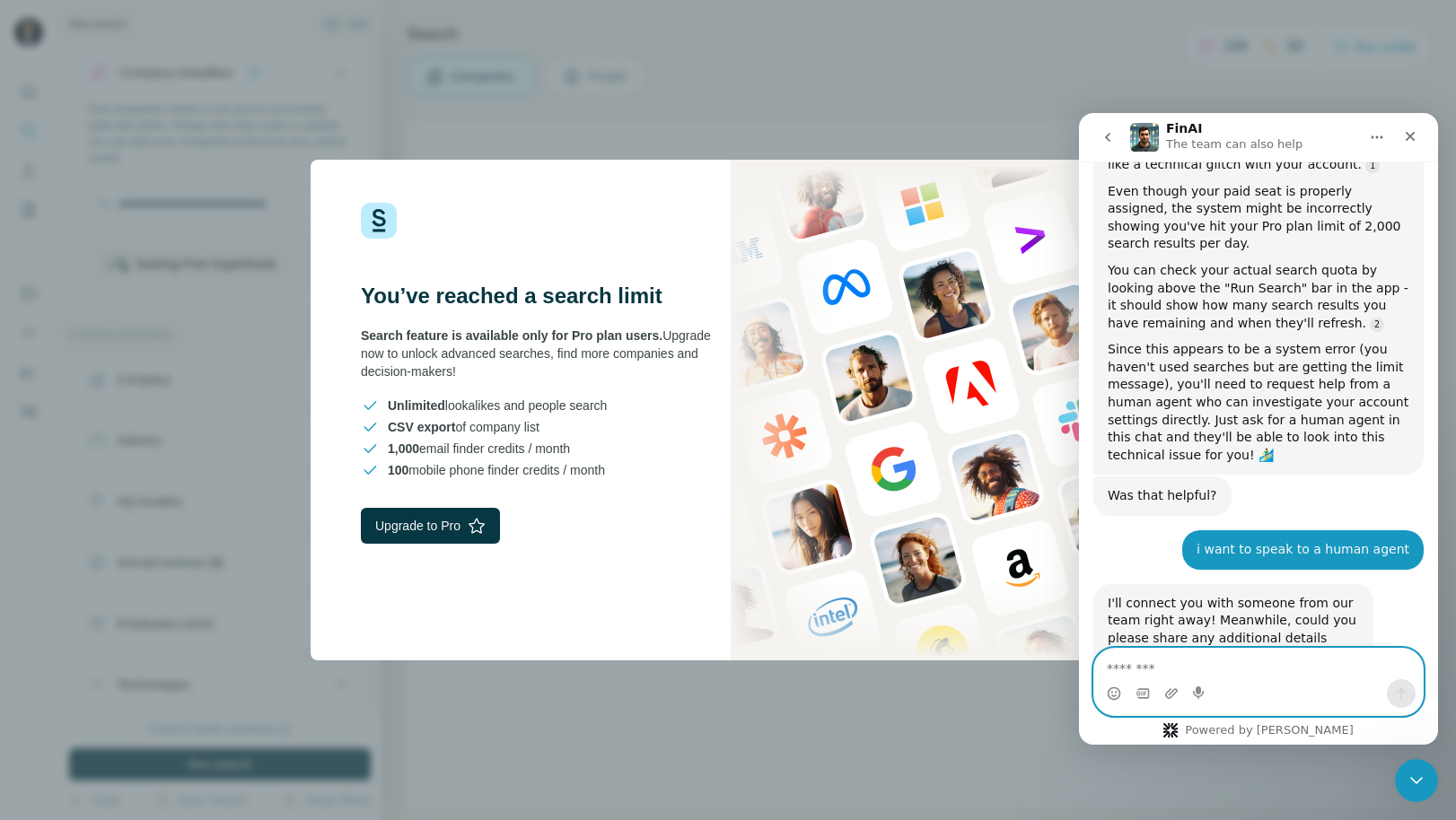
scroll to position [1873, 0]
click at [1138, 671] on textarea "Message…" at bounding box center [1258, 664] width 329 height 31
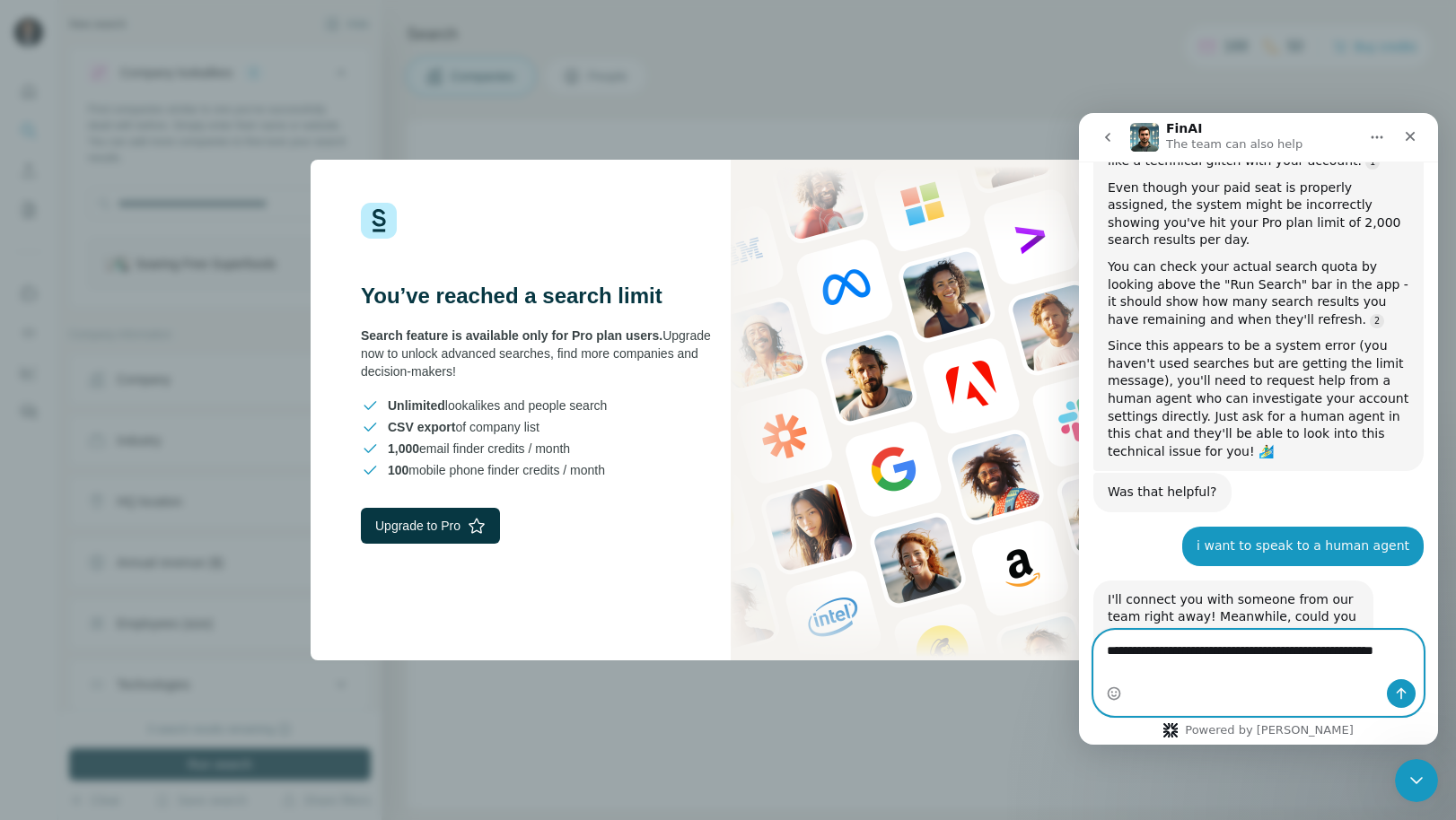
scroll to position [1891, 0]
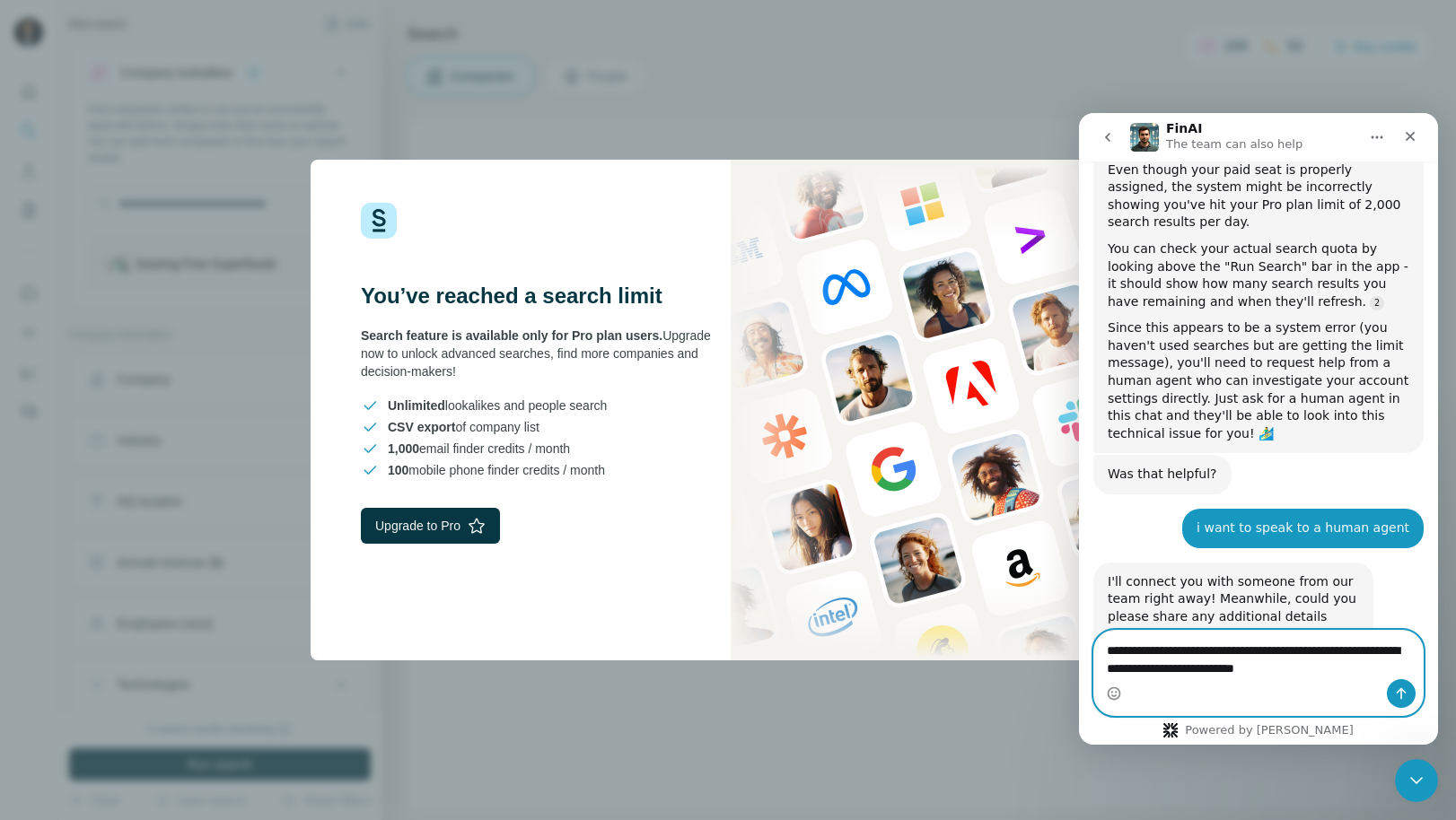
type textarea "**********"
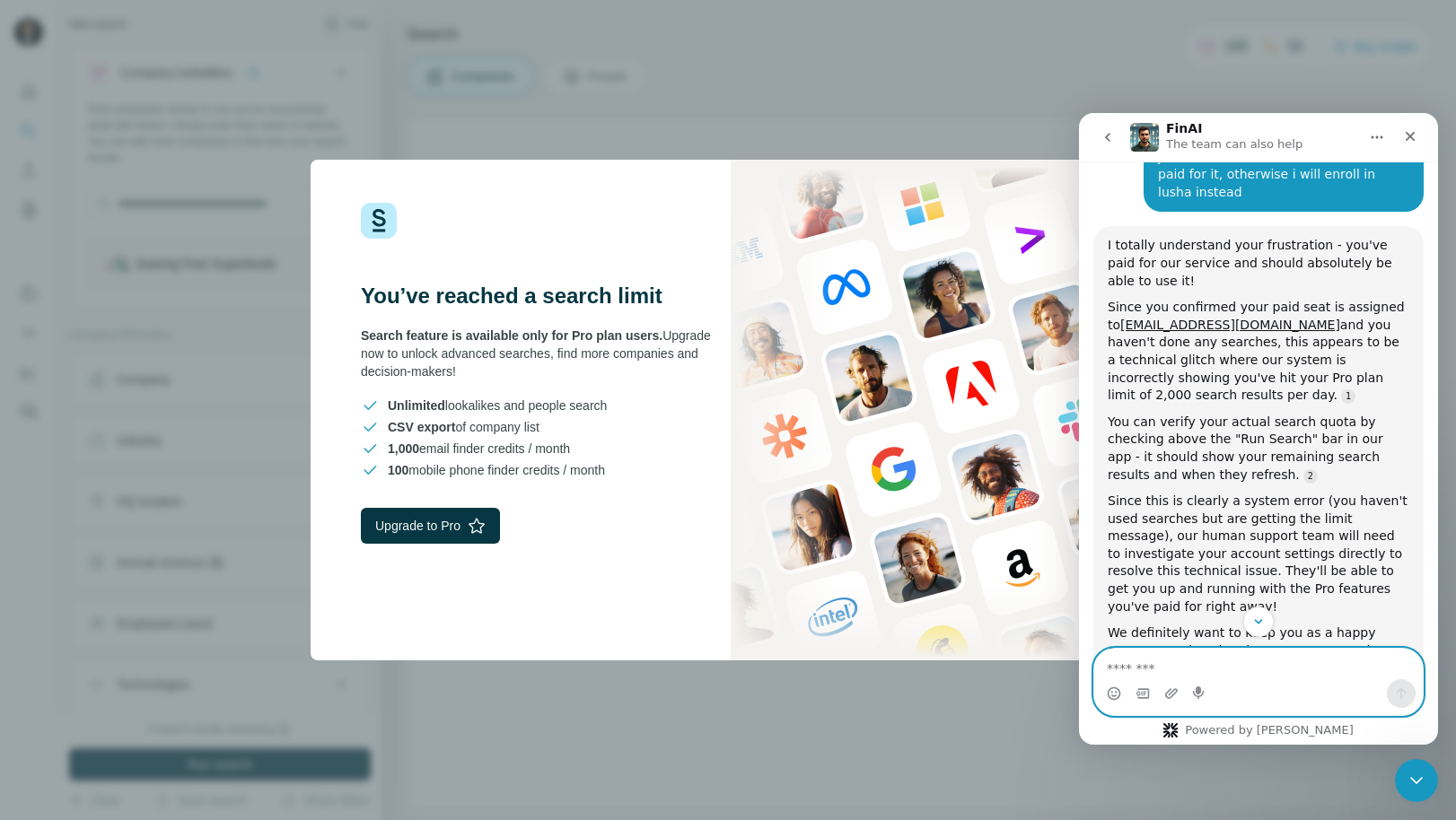
scroll to position [2508, 0]
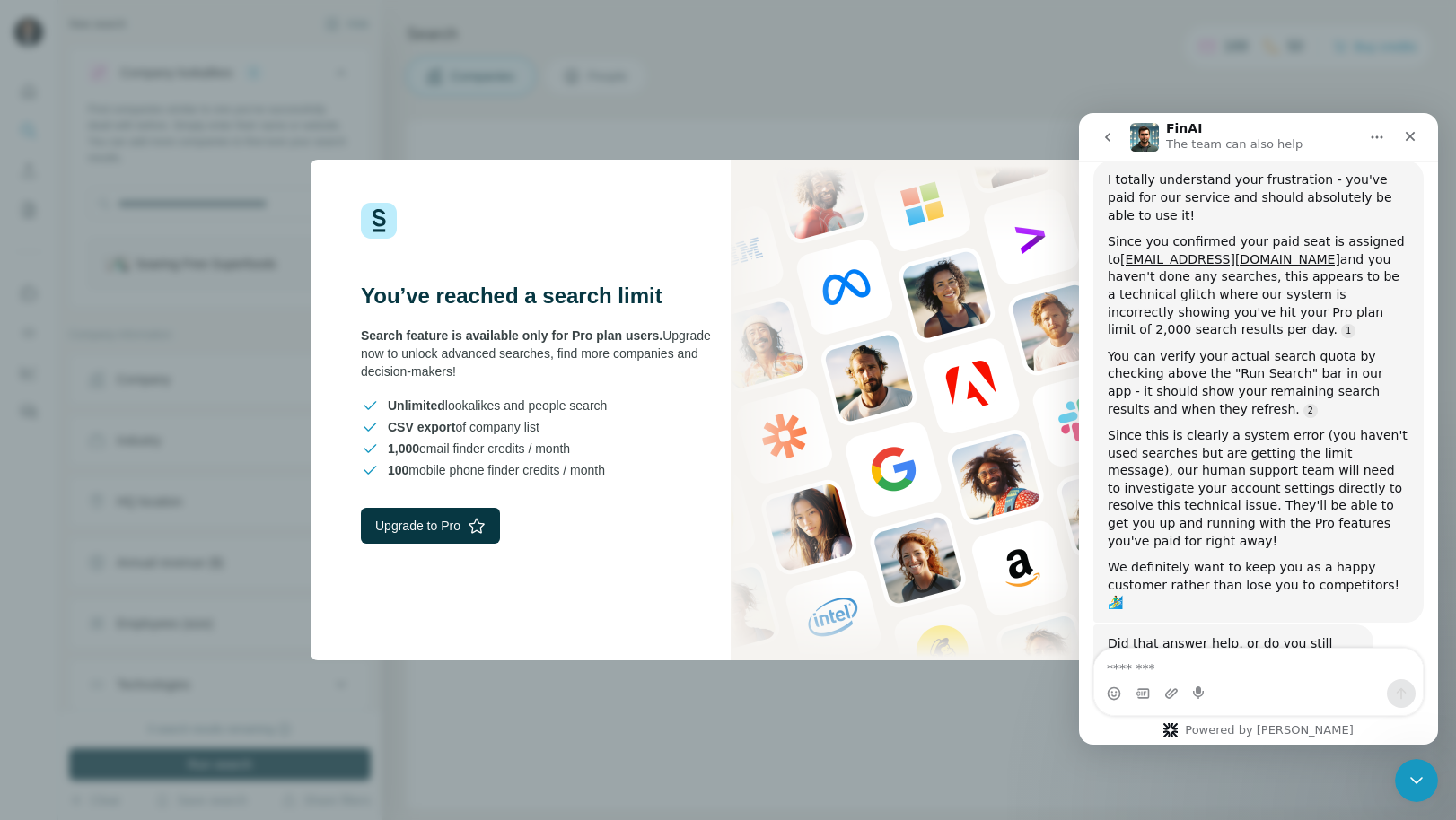
click at [847, 45] on div "You’ve reached a search limit Search feature is available only for Pro plan use…" at bounding box center [728, 410] width 1456 height 820
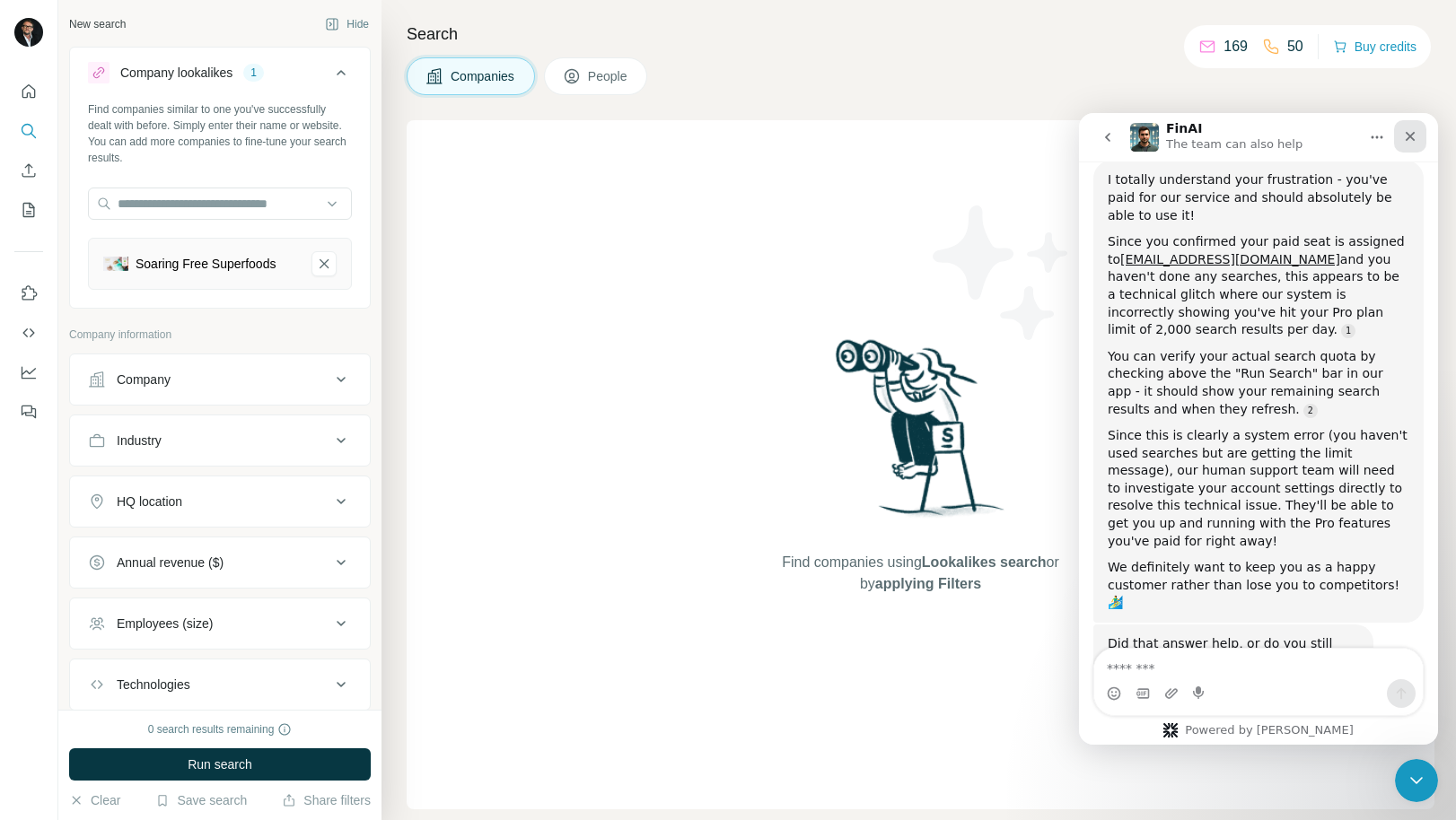
click at [1405, 136] on icon "Close" at bounding box center [1410, 136] width 14 height 14
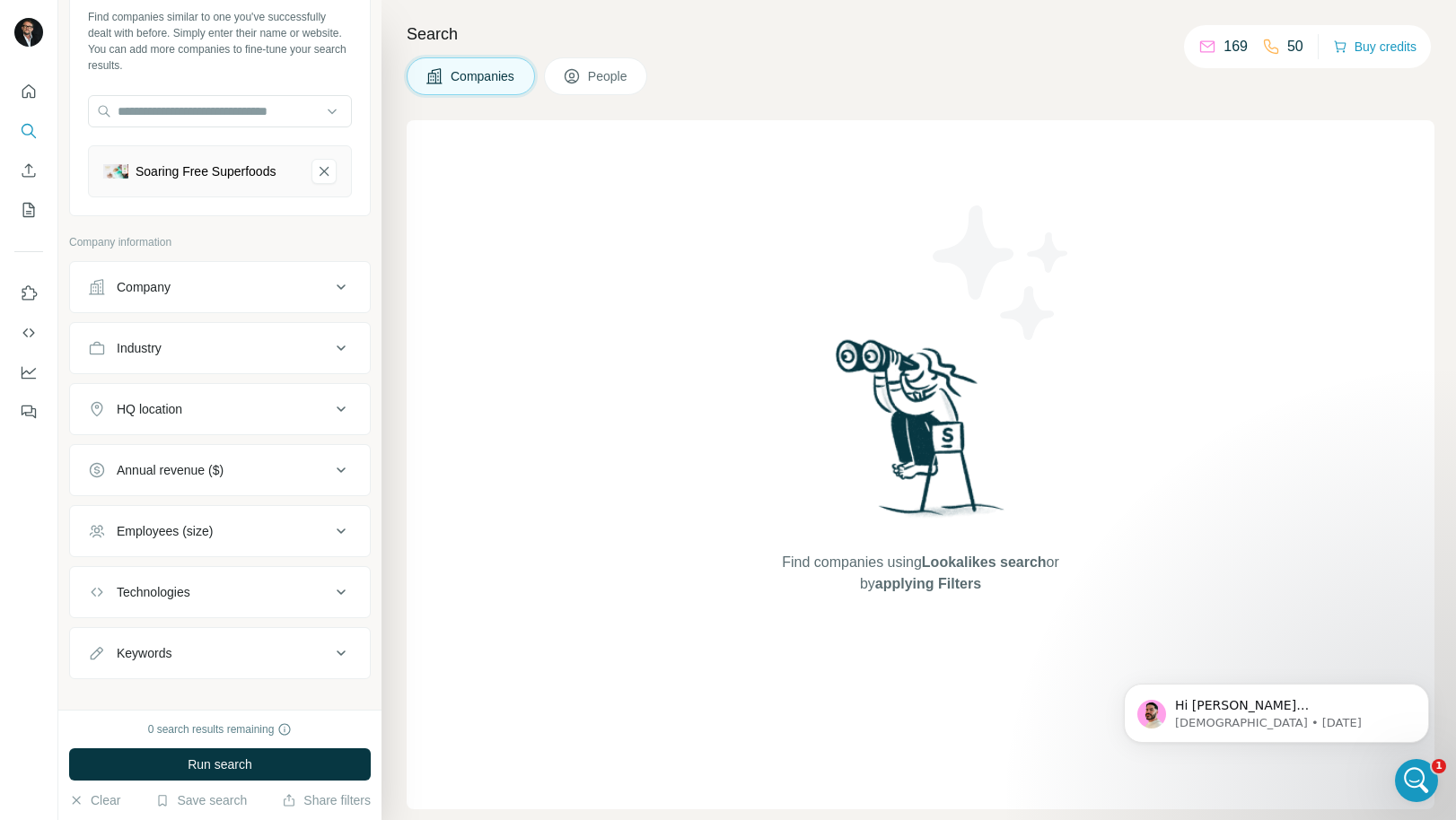
scroll to position [123, 0]
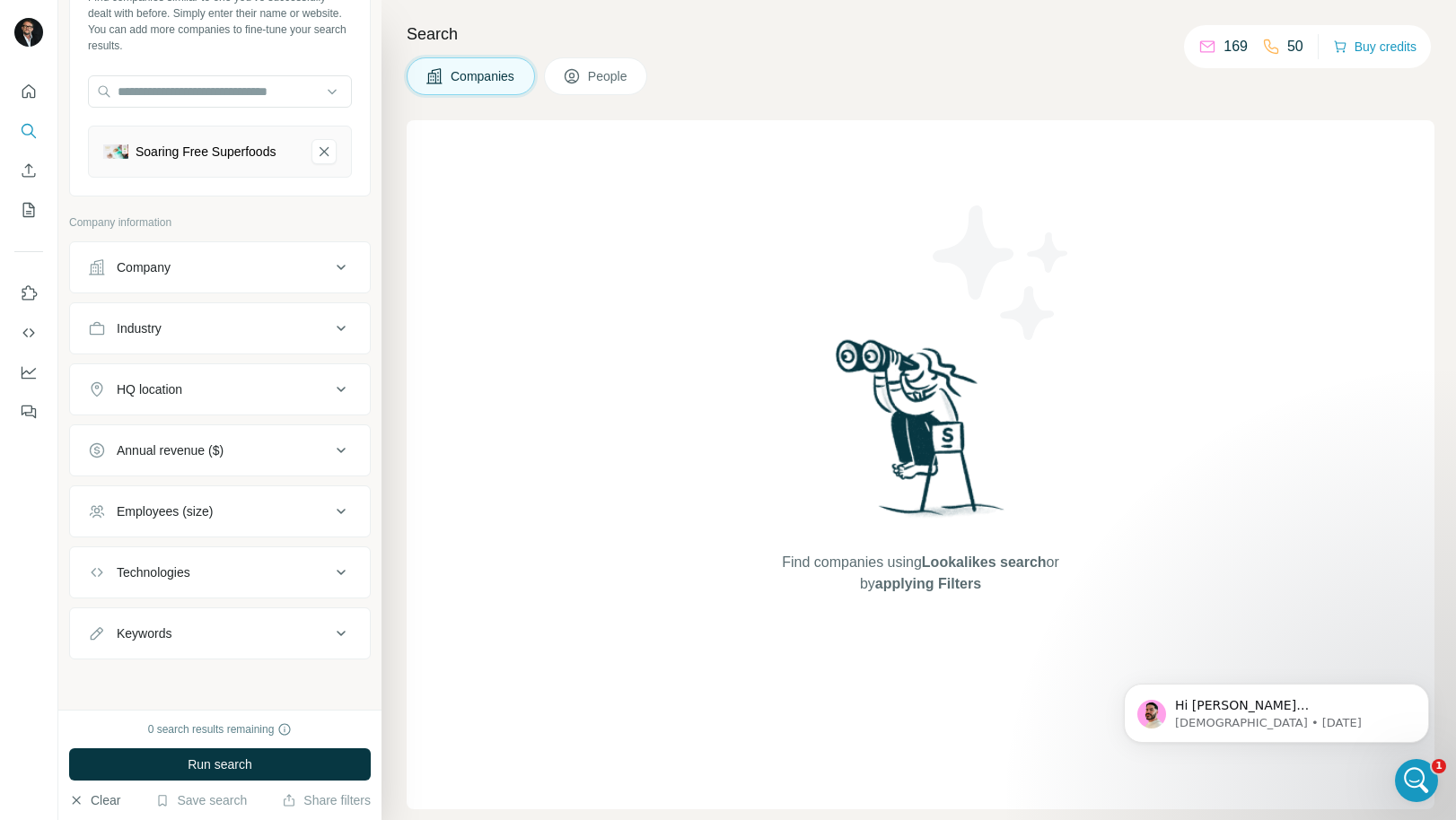
click at [100, 799] on button "Clear" at bounding box center [95, 800] width 52 height 18
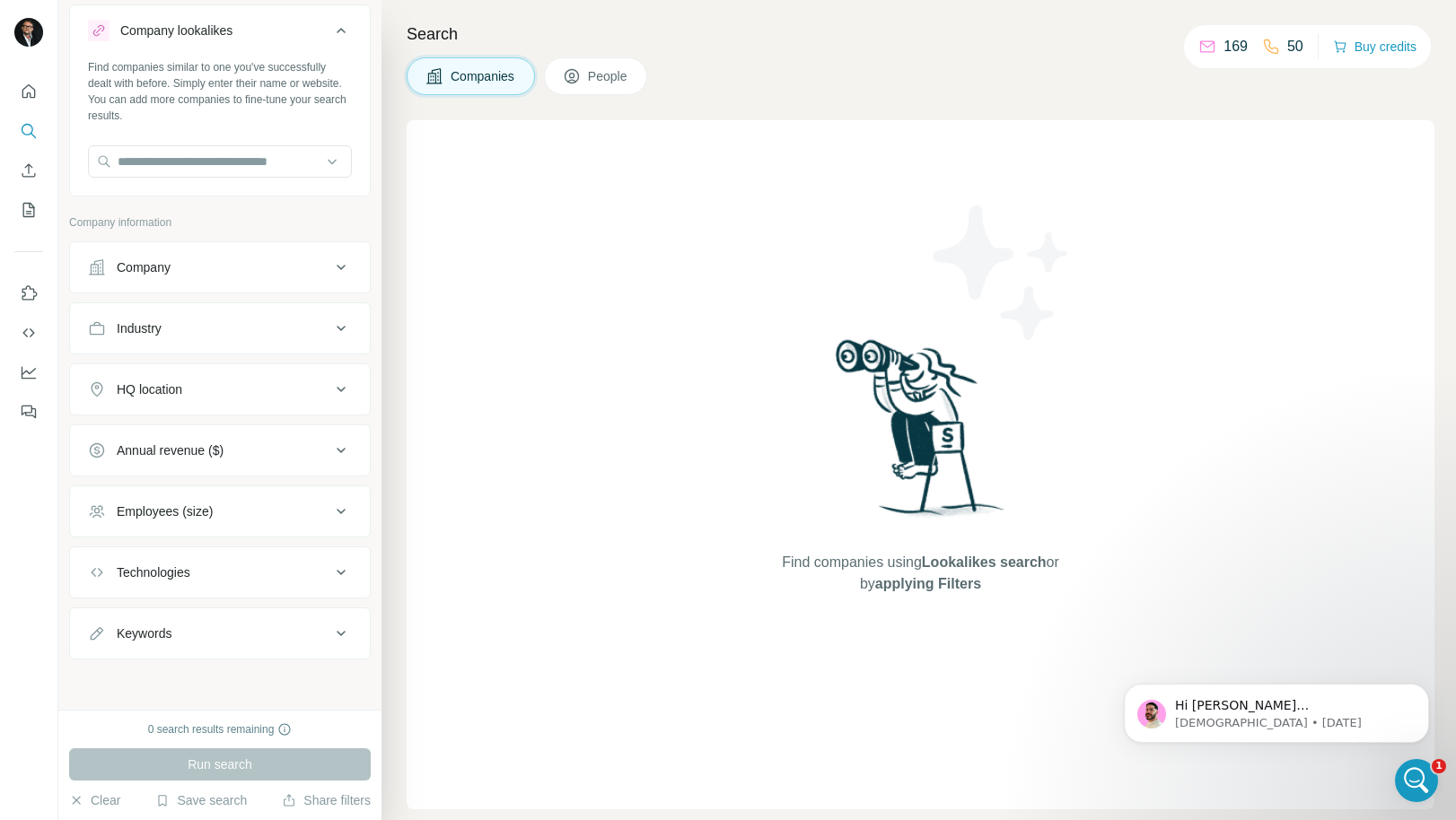
click at [331, 261] on icon at bounding box center [342, 268] width 22 height 22
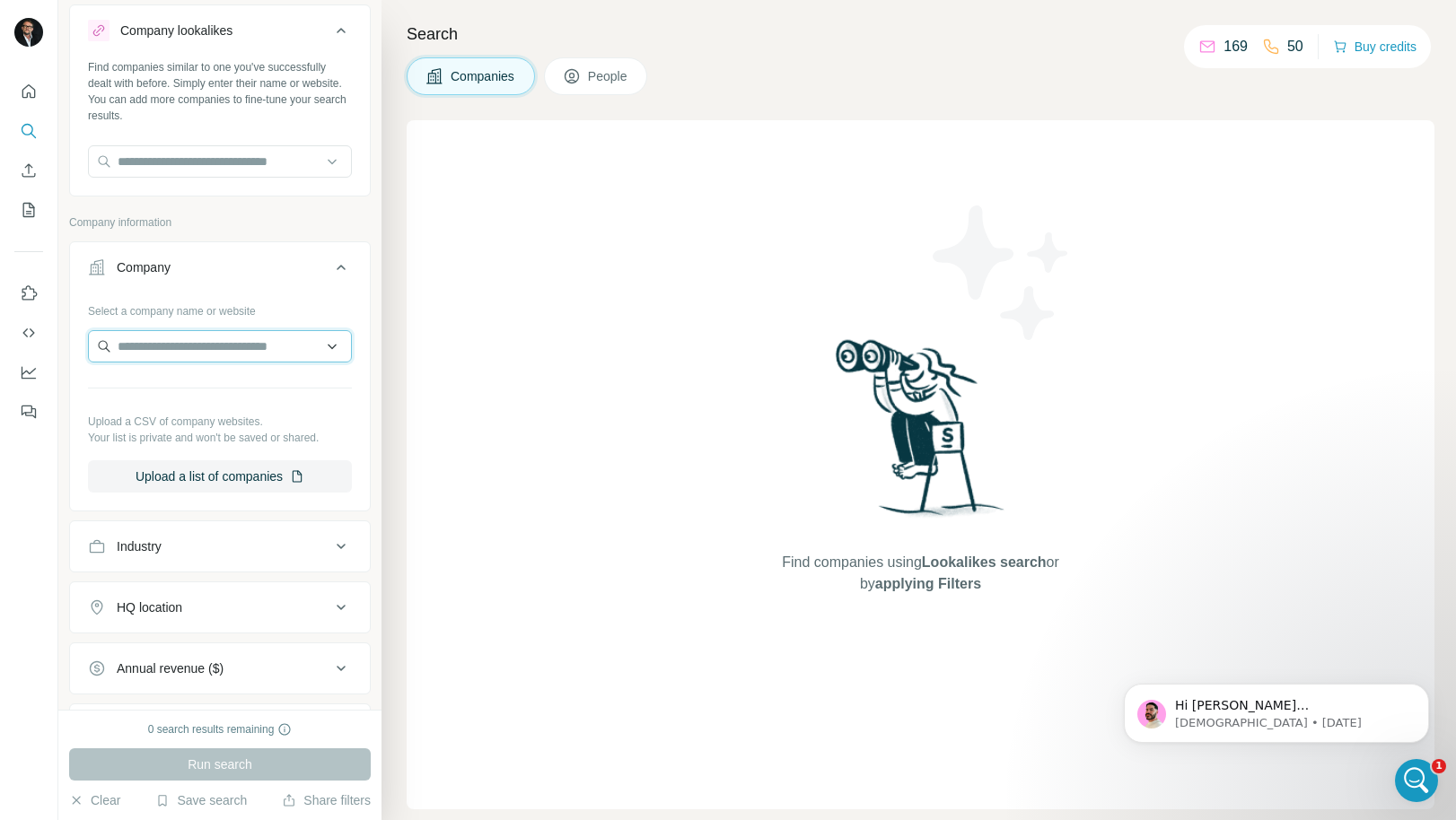
click at [320, 344] on input "text" at bounding box center [220, 346] width 264 height 33
click at [216, 339] on input "text" at bounding box center [220, 346] width 264 height 33
click at [295, 223] on p "Company information" at bounding box center [220, 222] width 302 height 16
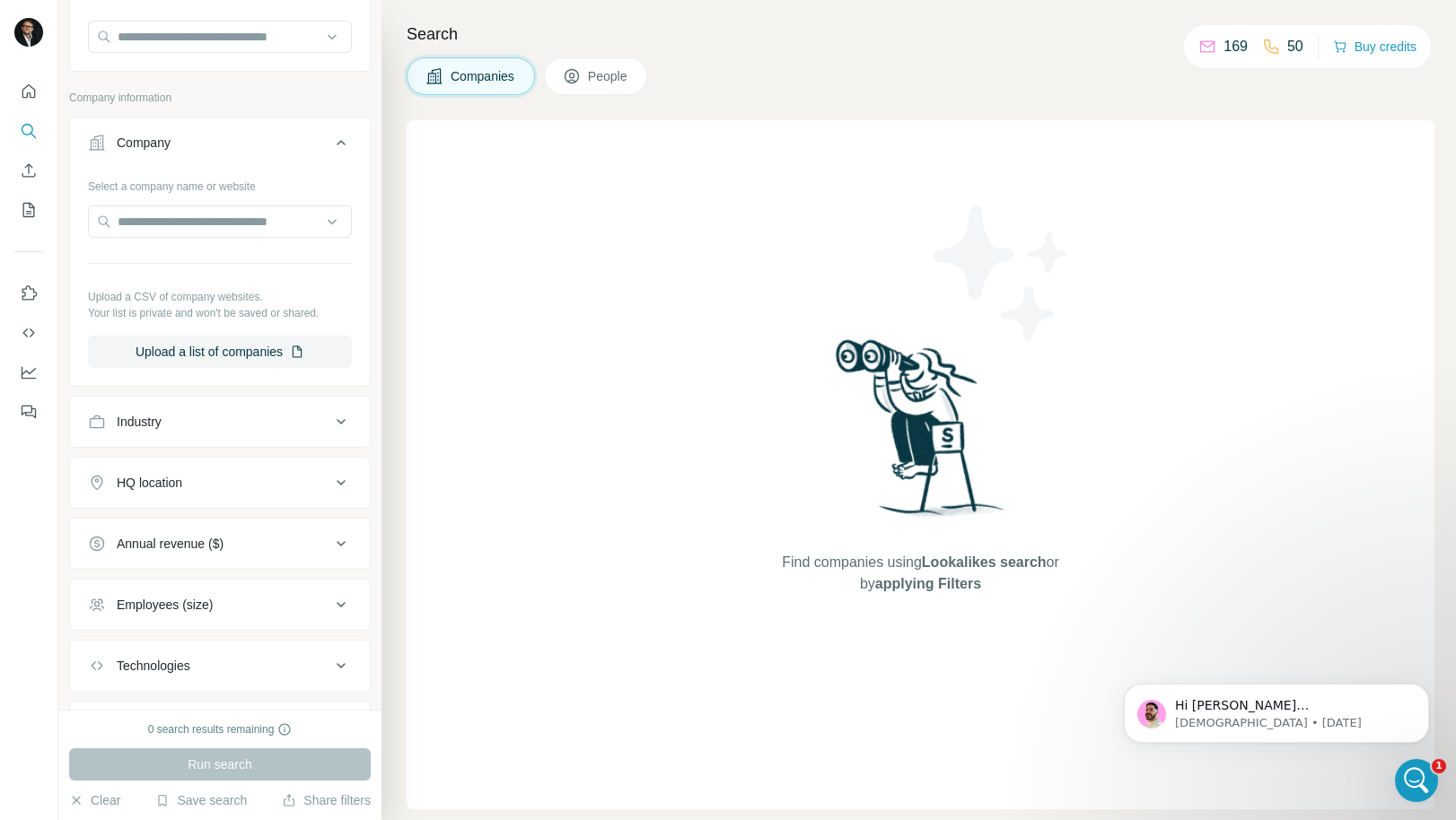
scroll to position [173, 0]
click at [257, 418] on div "Industry" at bounding box center [210, 416] width 242 height 18
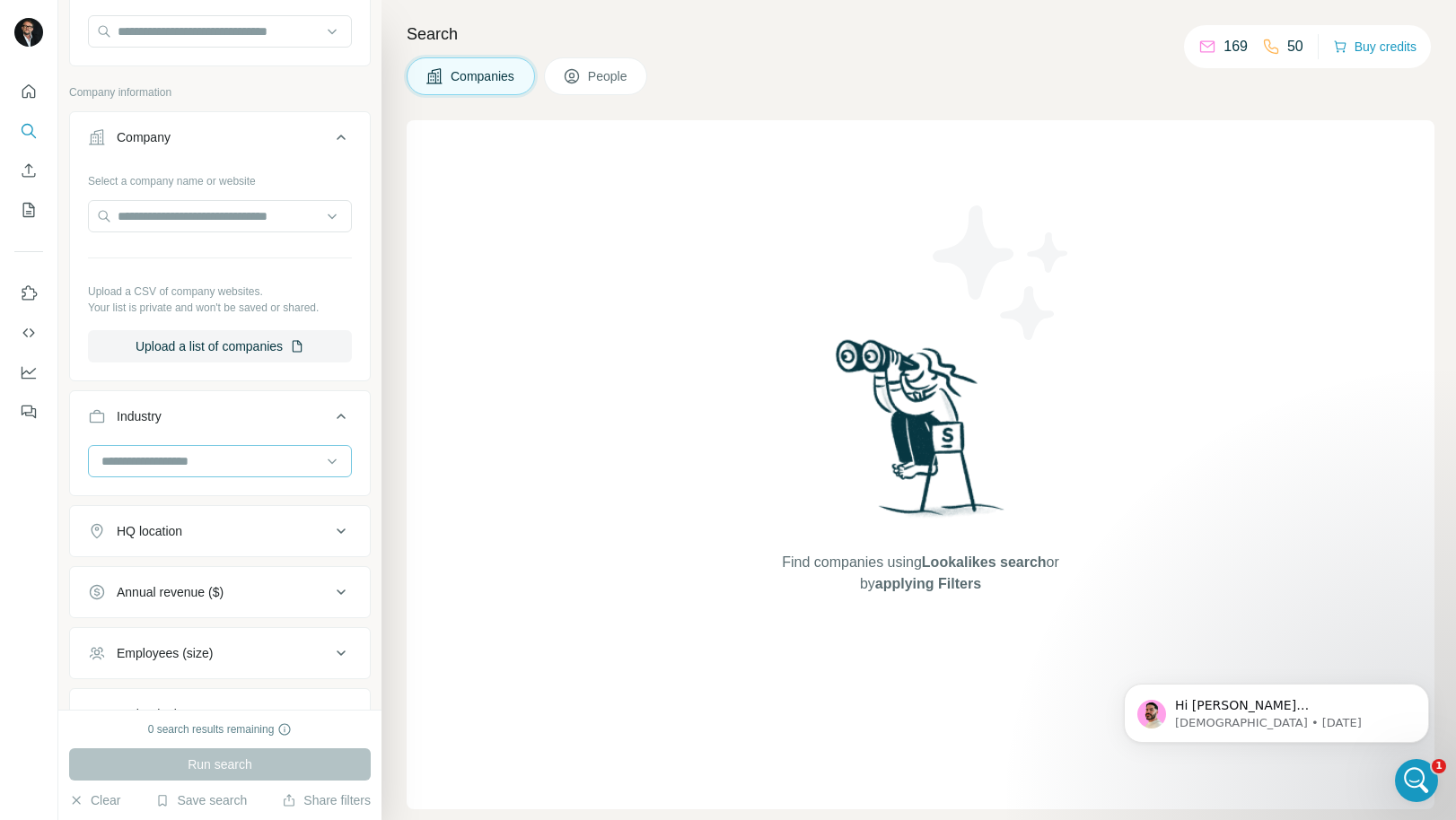
click at [228, 460] on input at bounding box center [210, 462] width 221 height 20
type input "********"
click at [213, 499] on div "Wellness" at bounding box center [213, 501] width 219 height 18
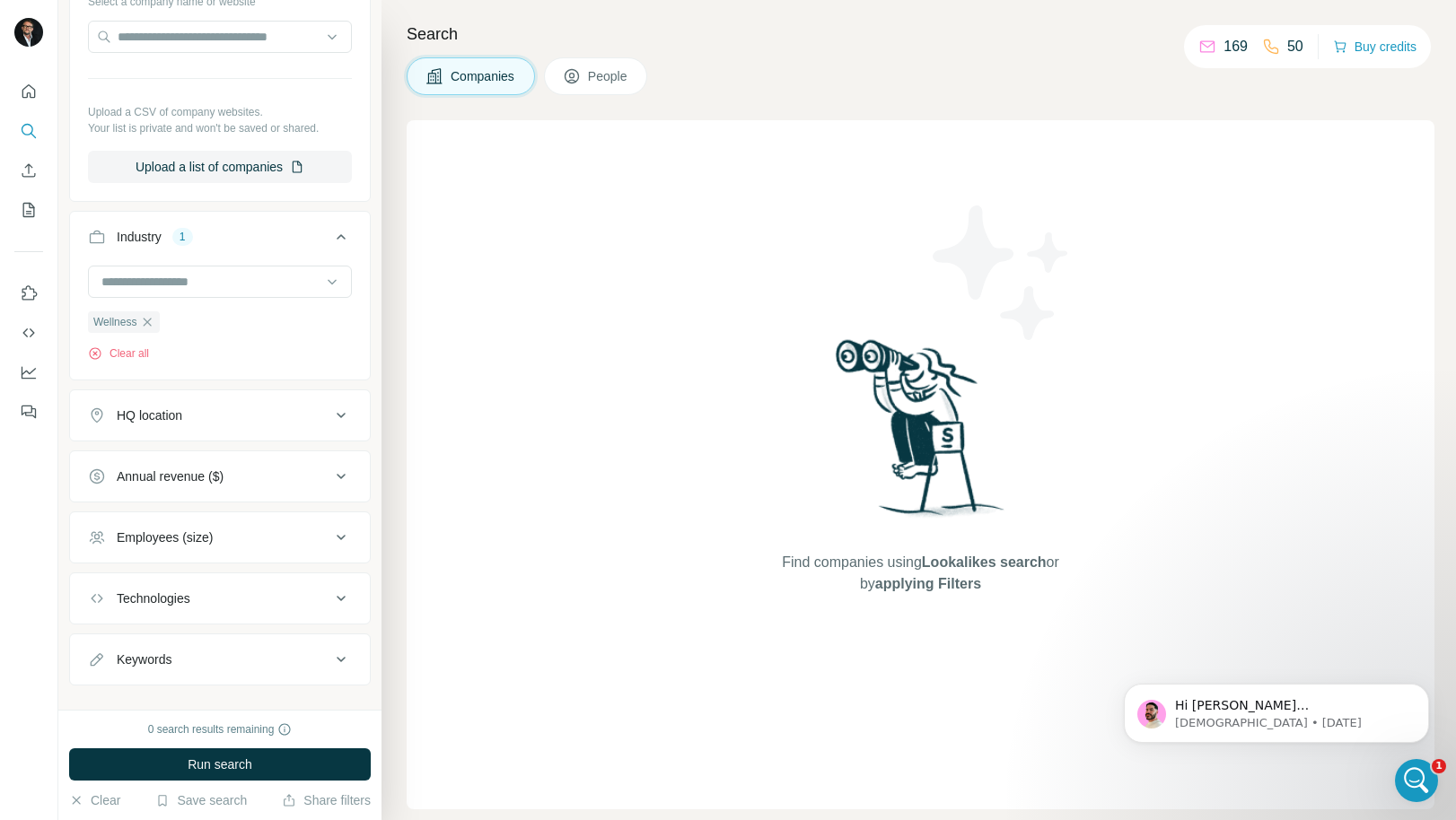
scroll to position [352, 0]
click at [296, 415] on div "HQ location" at bounding box center [210, 415] width 242 height 18
click at [227, 466] on input "text" at bounding box center [220, 460] width 264 height 33
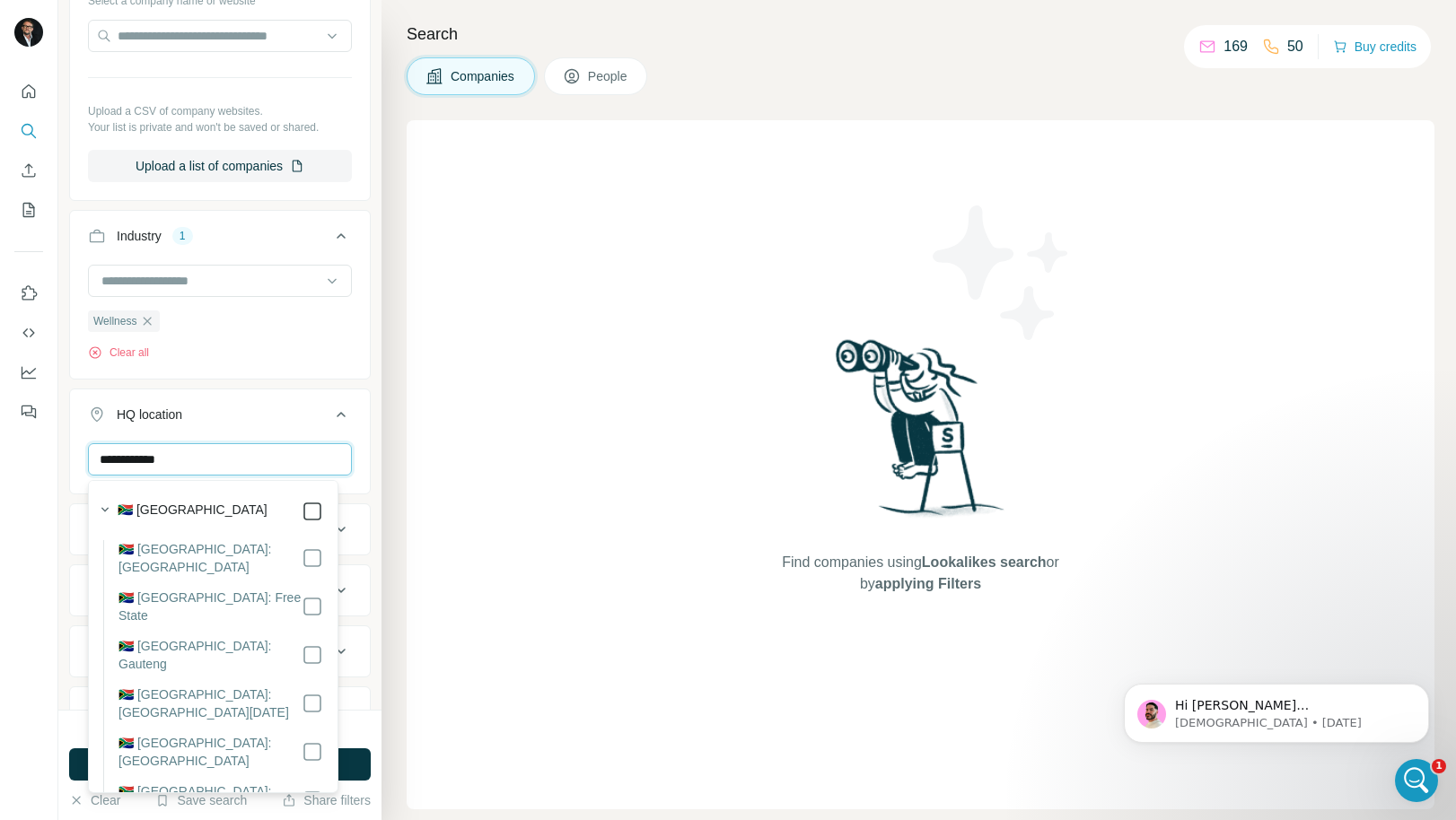
type input "**********"
click at [344, 524] on div "[GEOGRAPHIC_DATA] Clear all" at bounding box center [220, 498] width 300 height 110
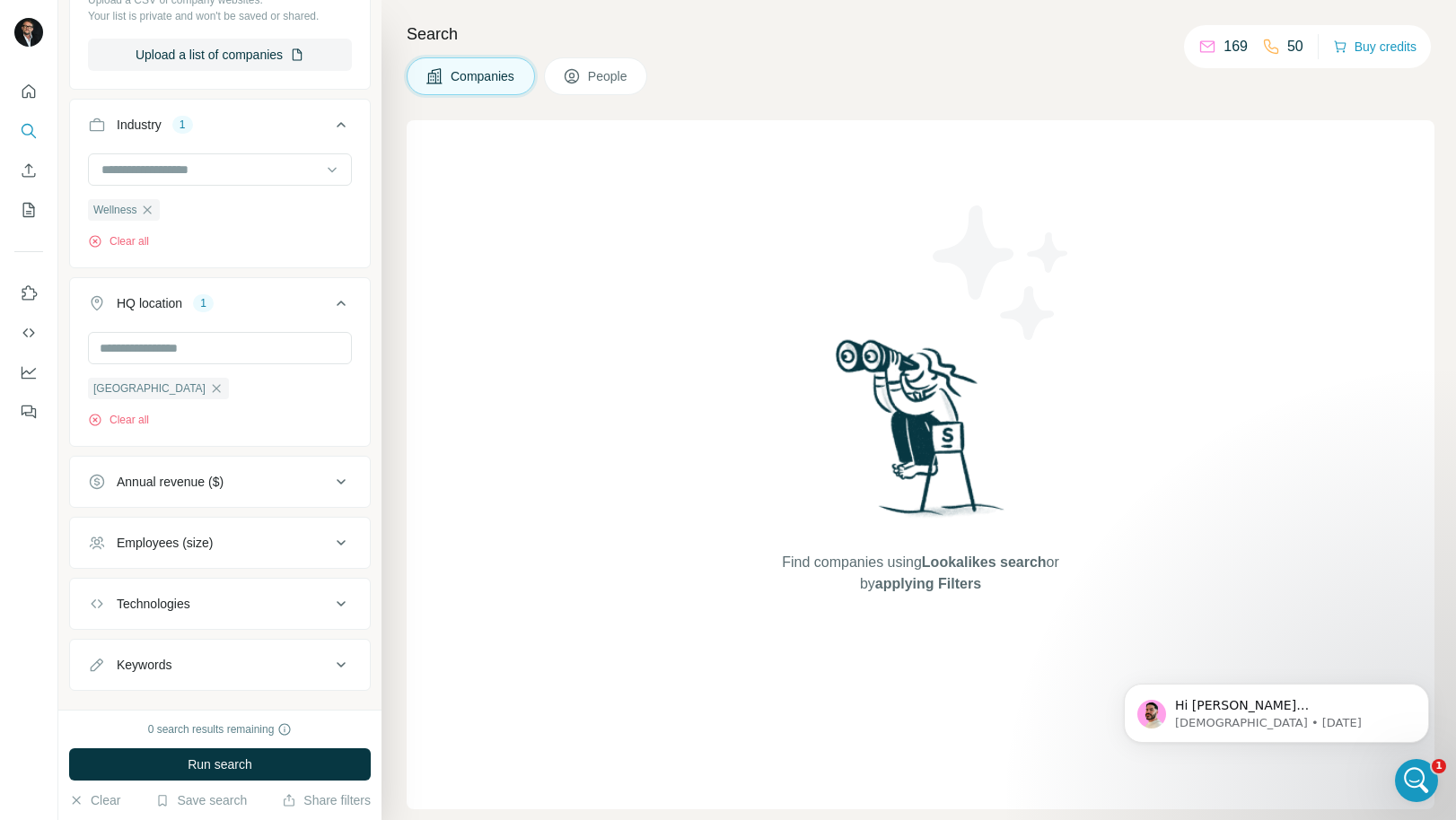
scroll to position [497, 0]
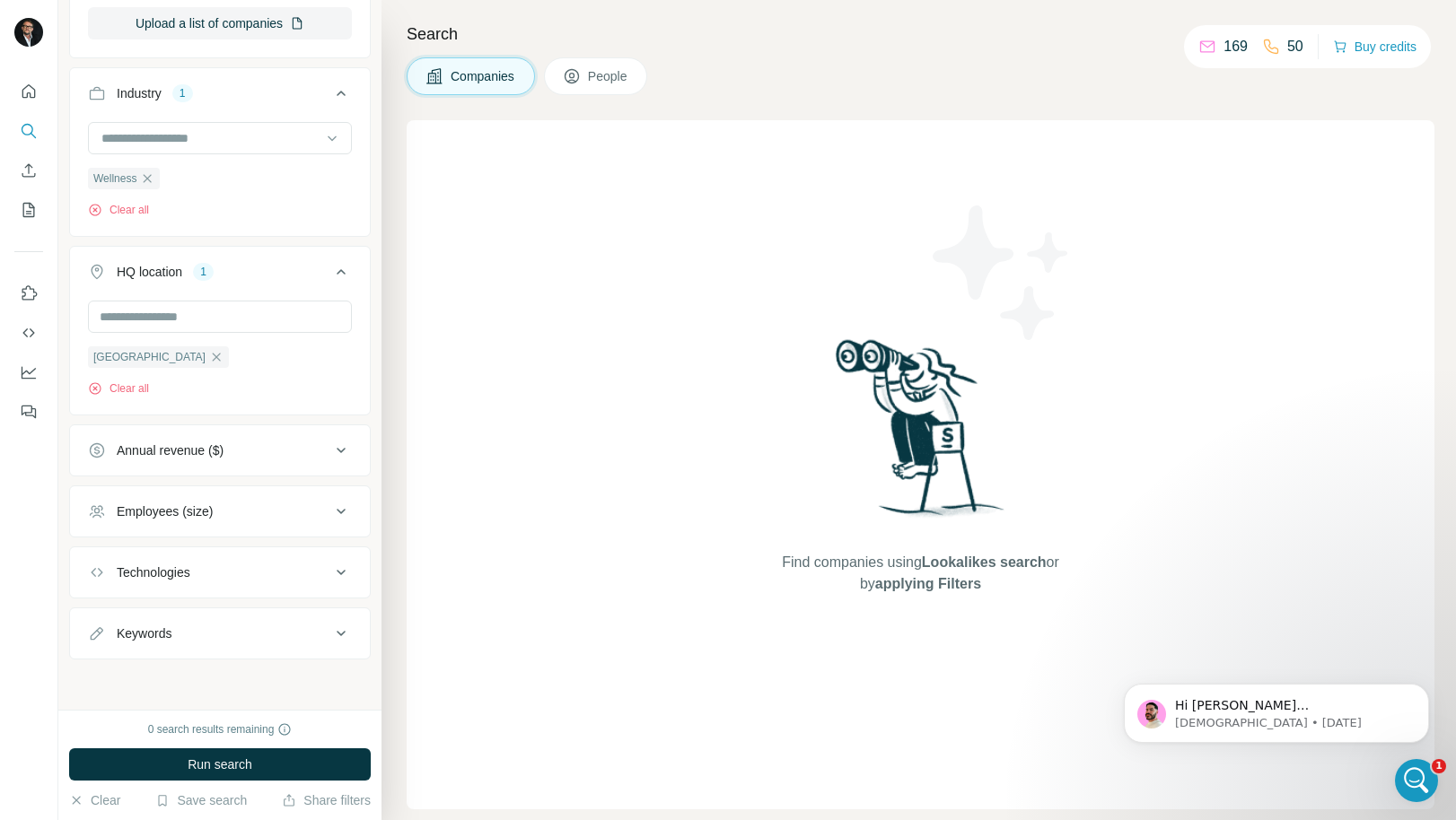
click at [331, 445] on icon at bounding box center [342, 451] width 22 height 22
click at [101, 518] on icon at bounding box center [99, 521] width 22 height 22
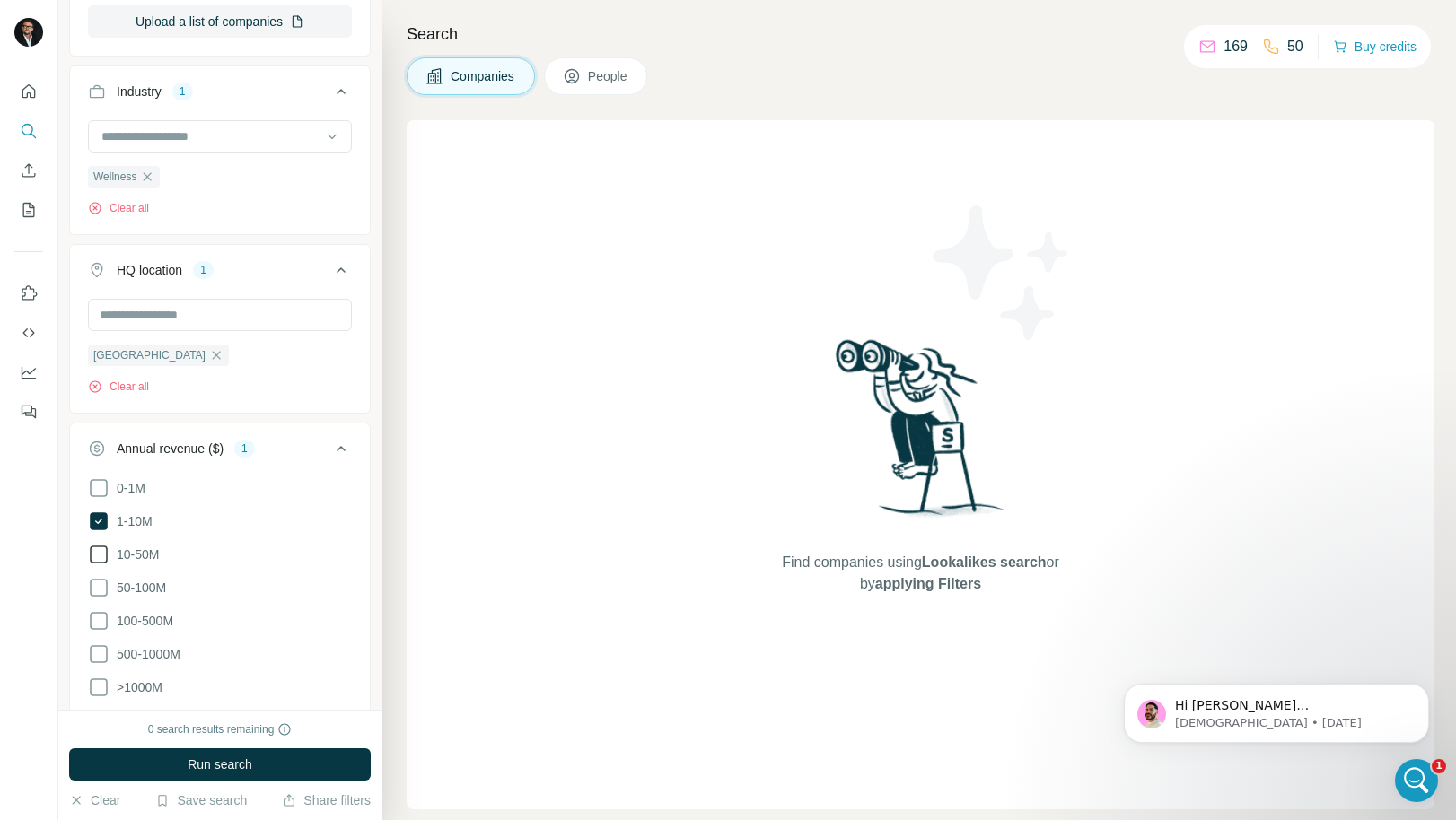
click at [98, 548] on icon at bounding box center [99, 555] width 22 height 22
click at [40, 563] on div at bounding box center [29, 410] width 59 height 820
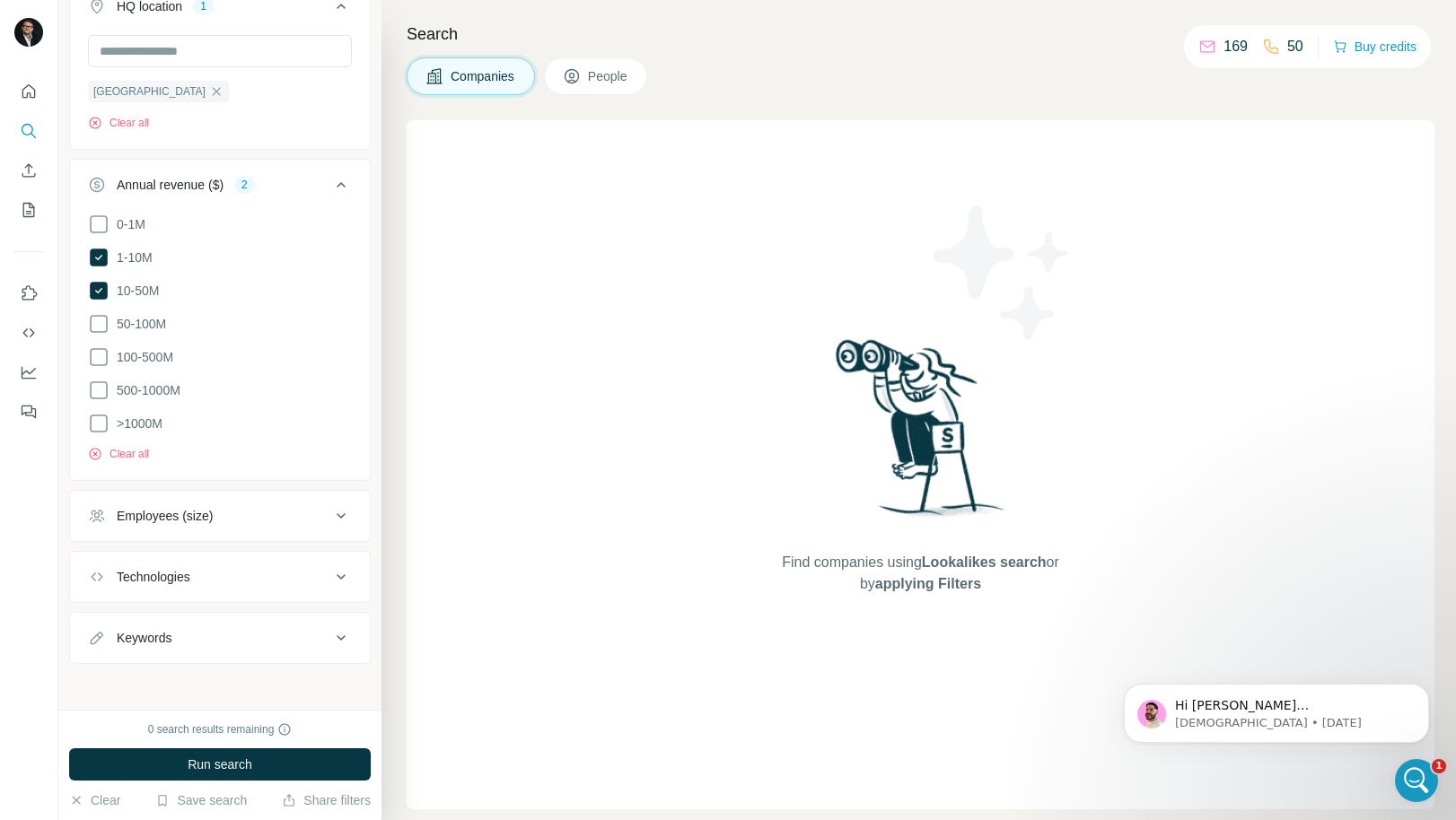
scroll to position [757, 0]
click at [331, 509] on icon at bounding box center [342, 520] width 22 height 22
click at [101, 585] on icon at bounding box center [99, 593] width 22 height 22
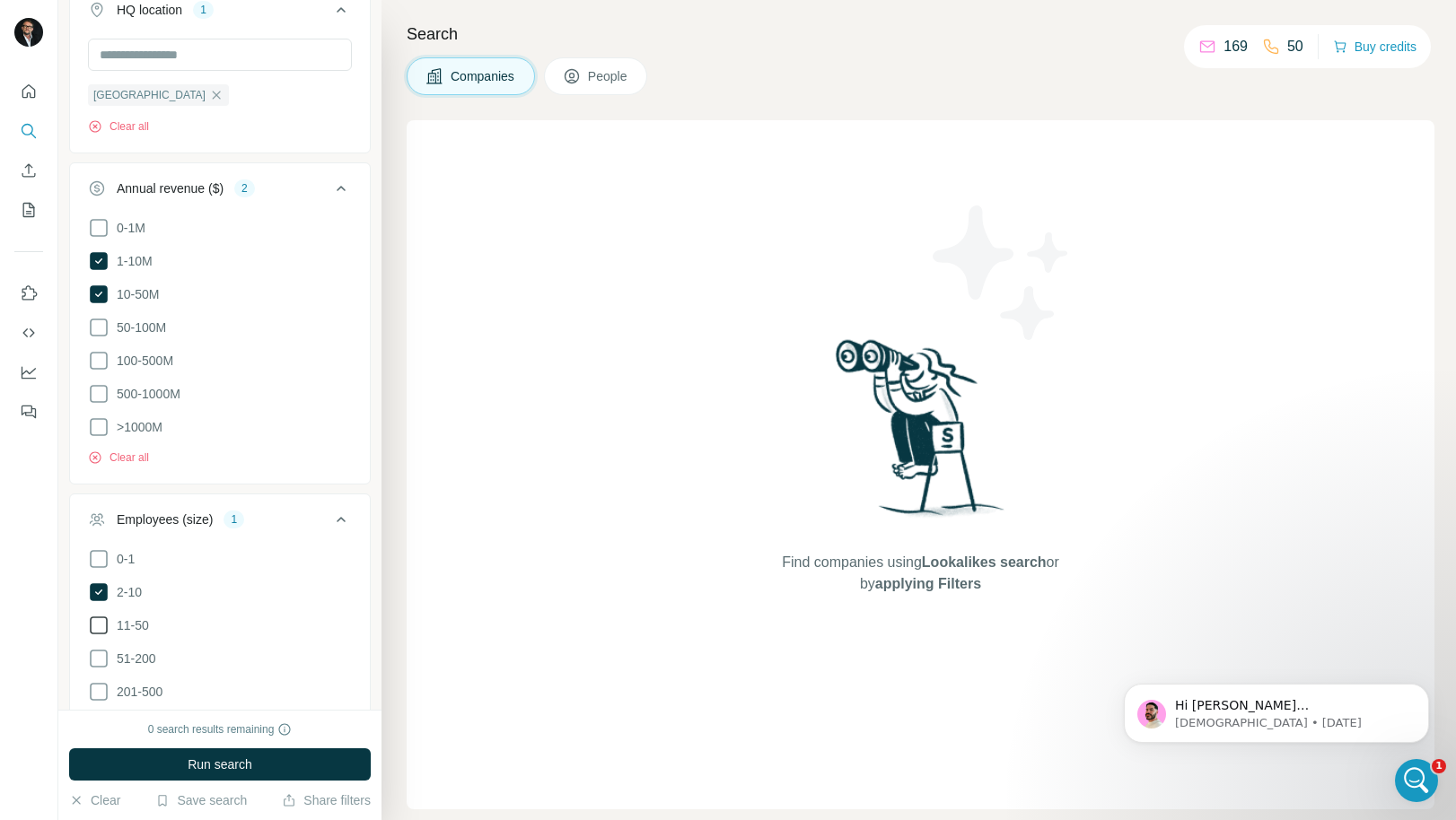
click at [98, 616] on icon at bounding box center [98, 625] width 18 height 18
click at [42, 607] on div at bounding box center [29, 410] width 59 height 820
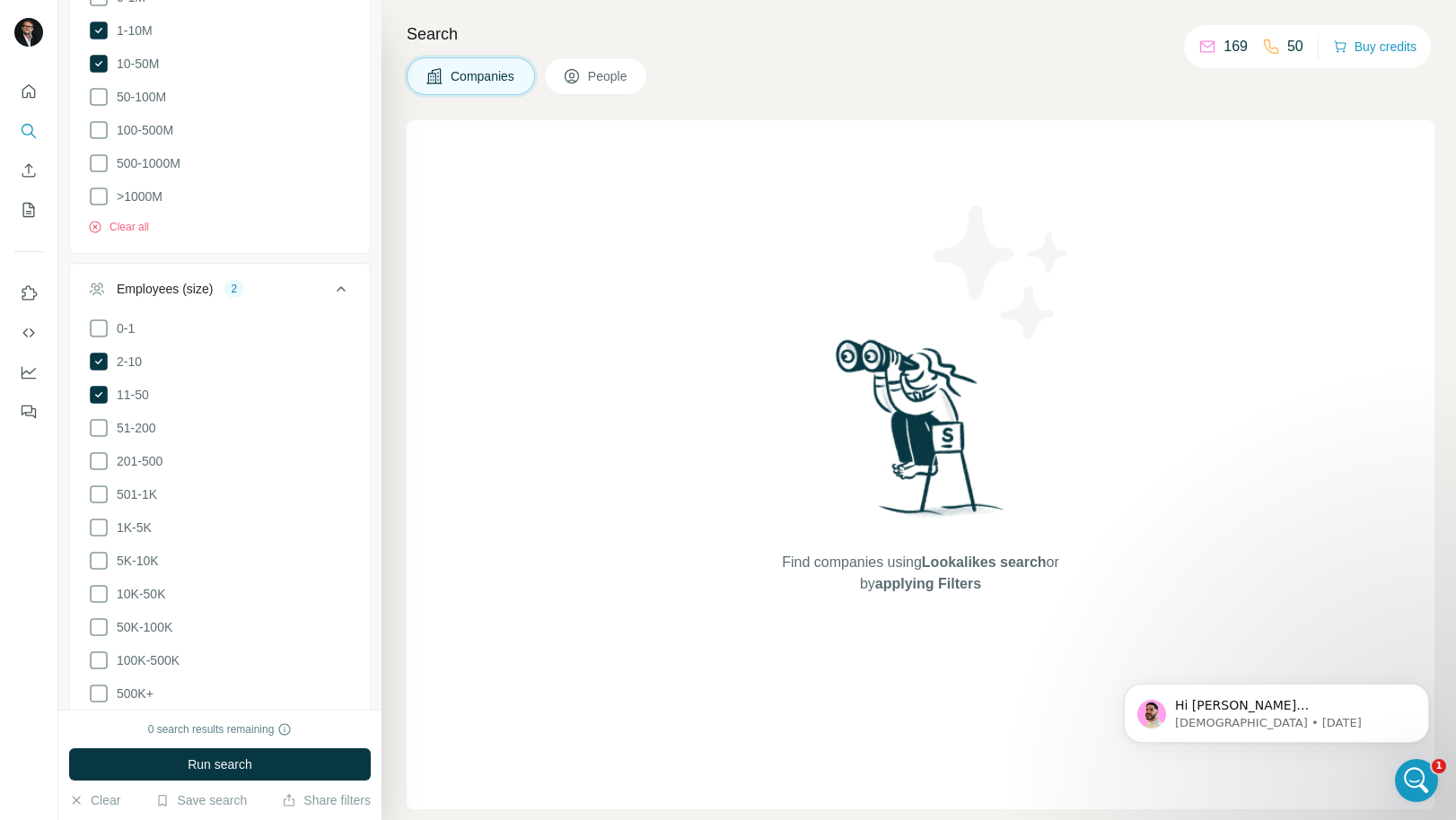
scroll to position [1186, 0]
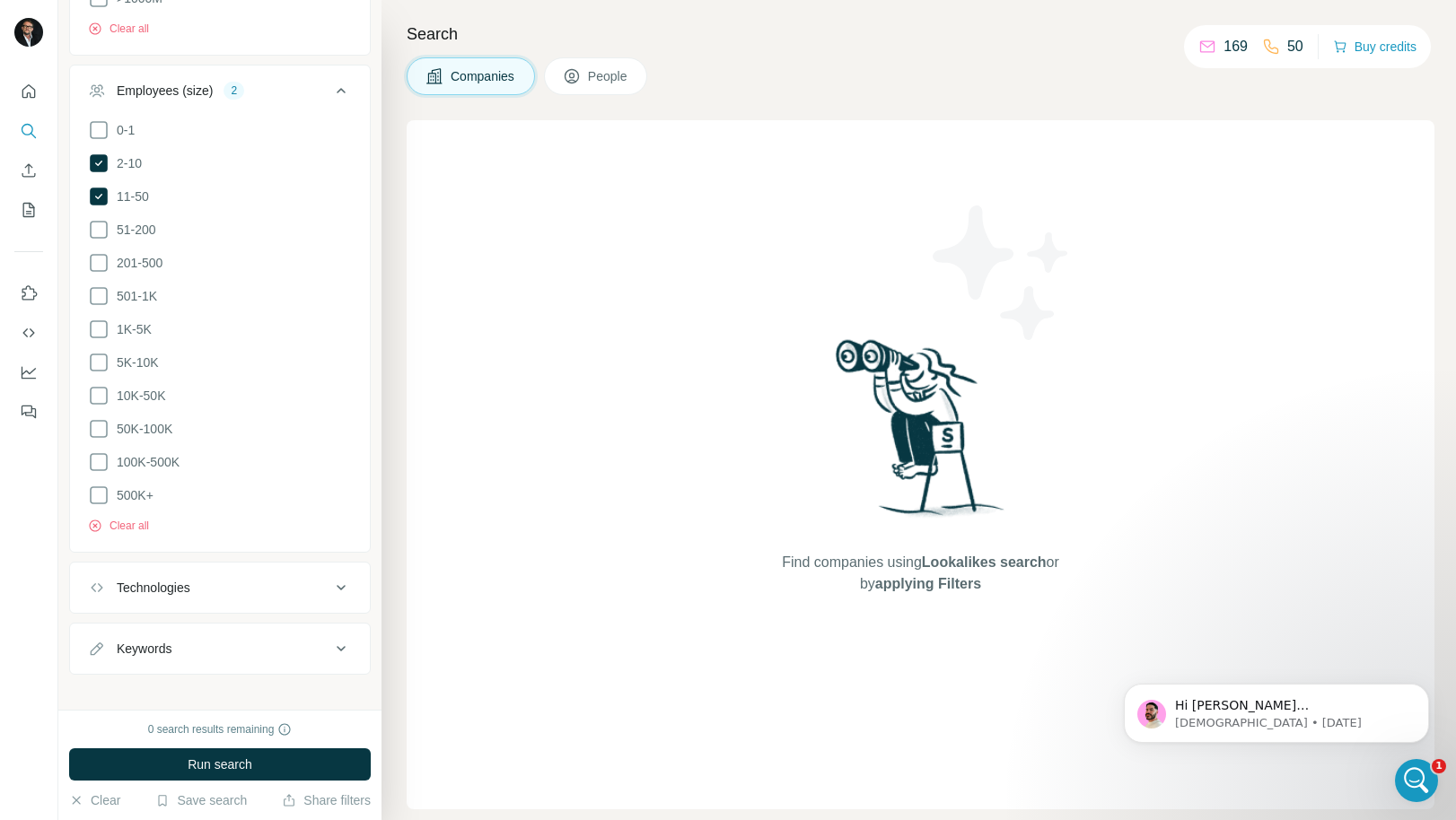
click at [291, 579] on div "Technologies" at bounding box center [210, 588] width 242 height 18
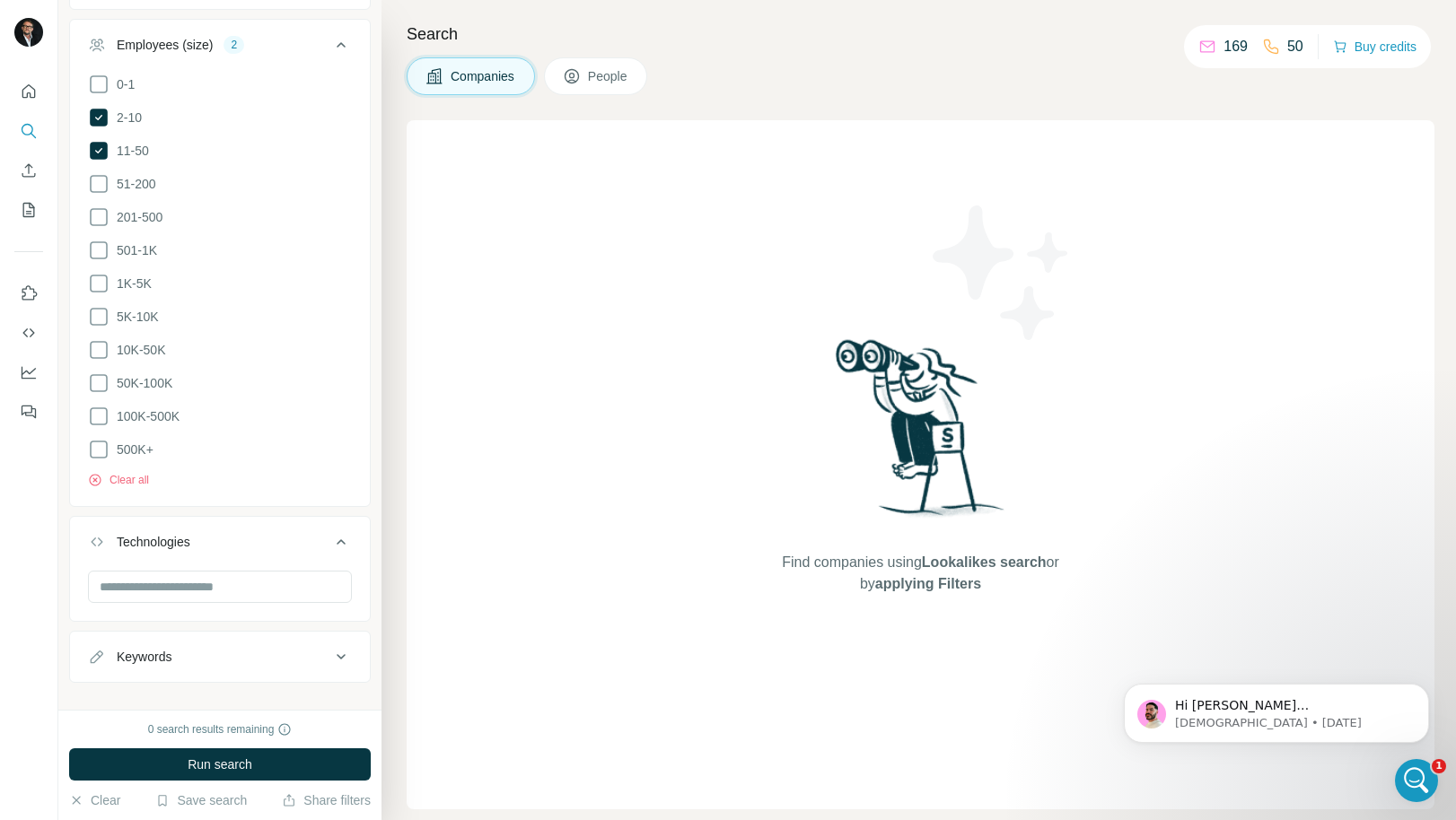
scroll to position [1240, 0]
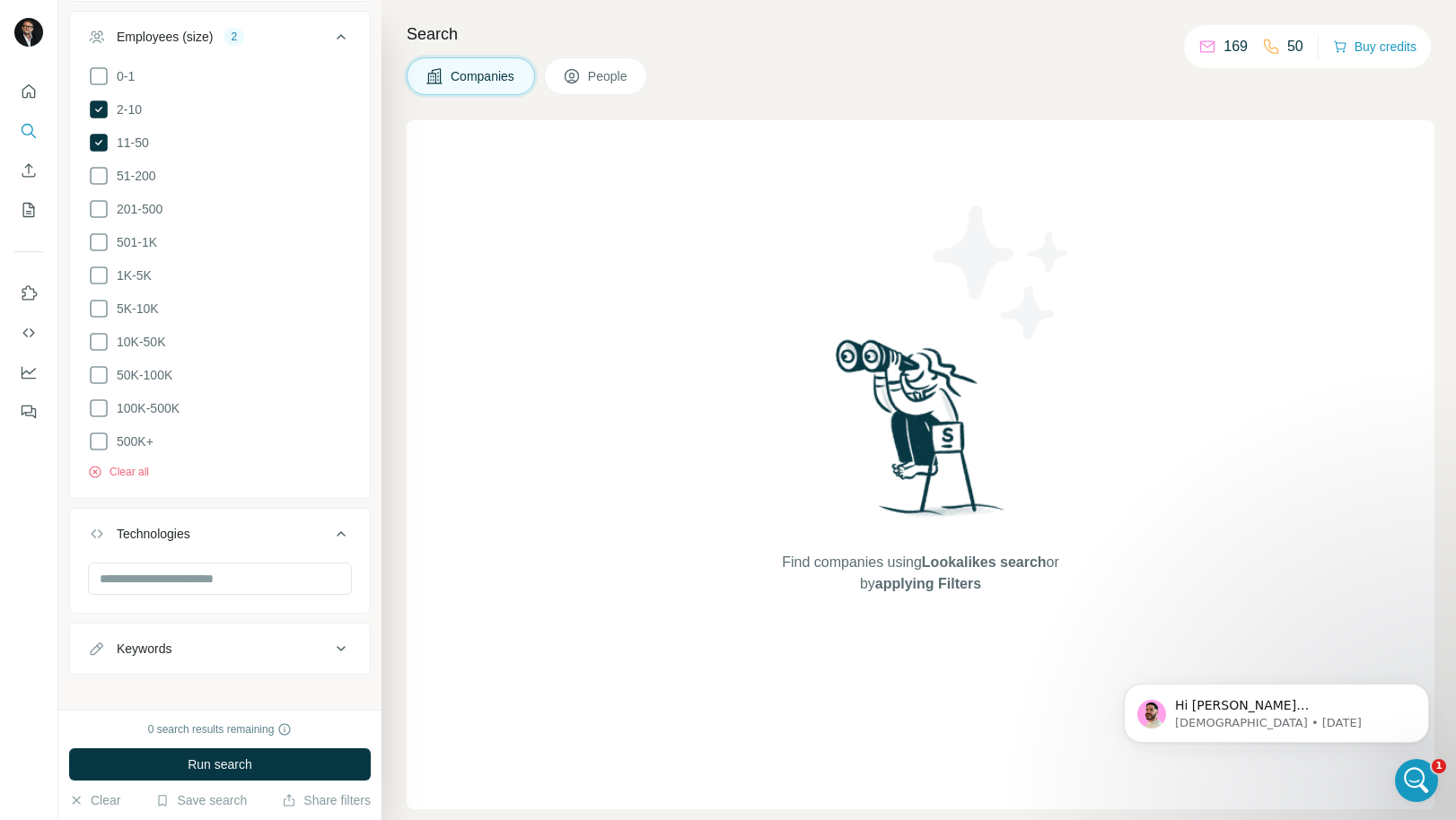
click at [260, 640] on div "Keywords" at bounding box center [210, 649] width 242 height 18
click at [200, 681] on input "text" at bounding box center [203, 694] width 228 height 33
type input "******"
click at [232, 762] on span "Run search" at bounding box center [219, 764] width 65 height 18
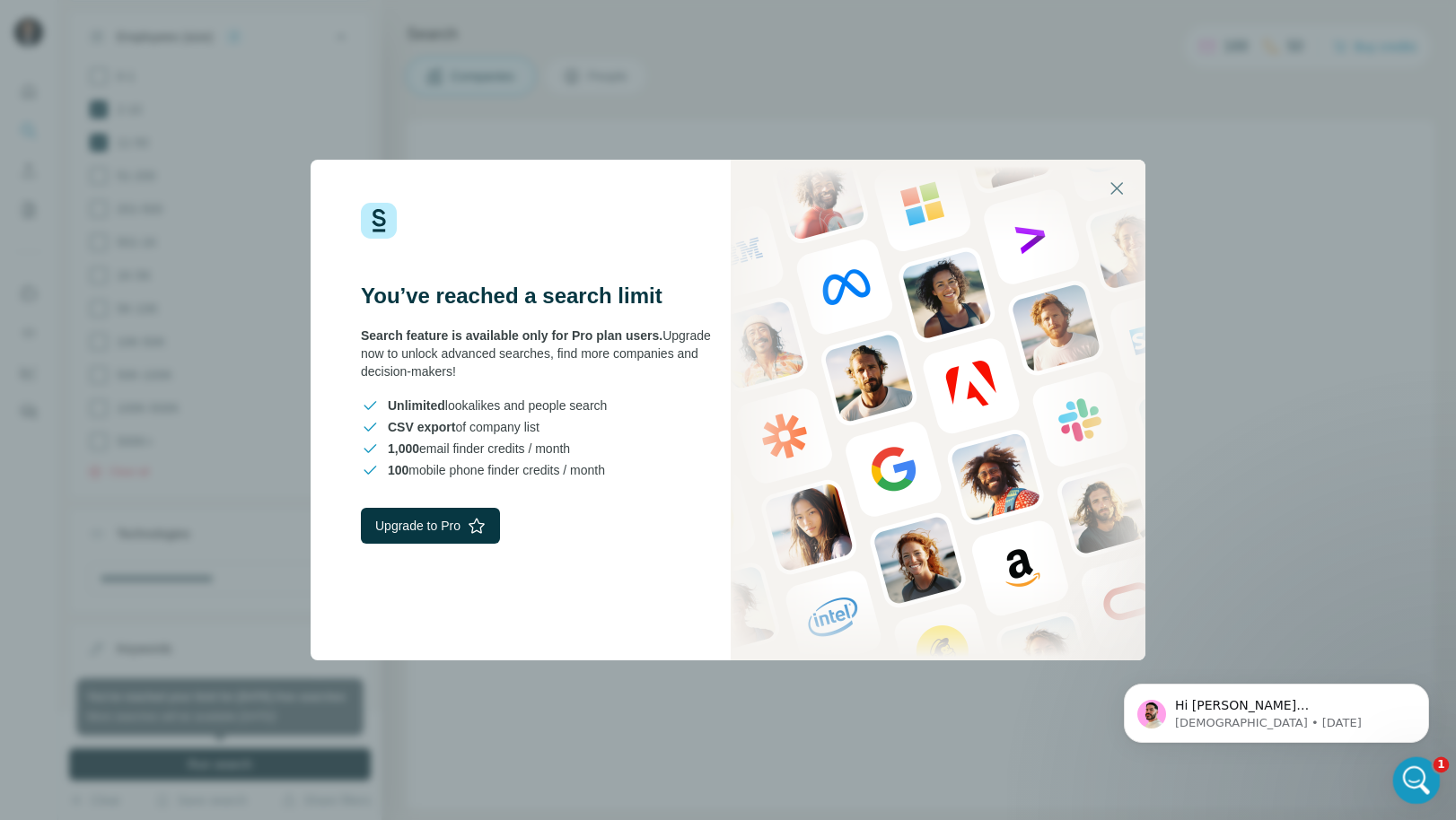
click at [1419, 775] on icon "Open Intercom Messenger" at bounding box center [1414, 778] width 30 height 30
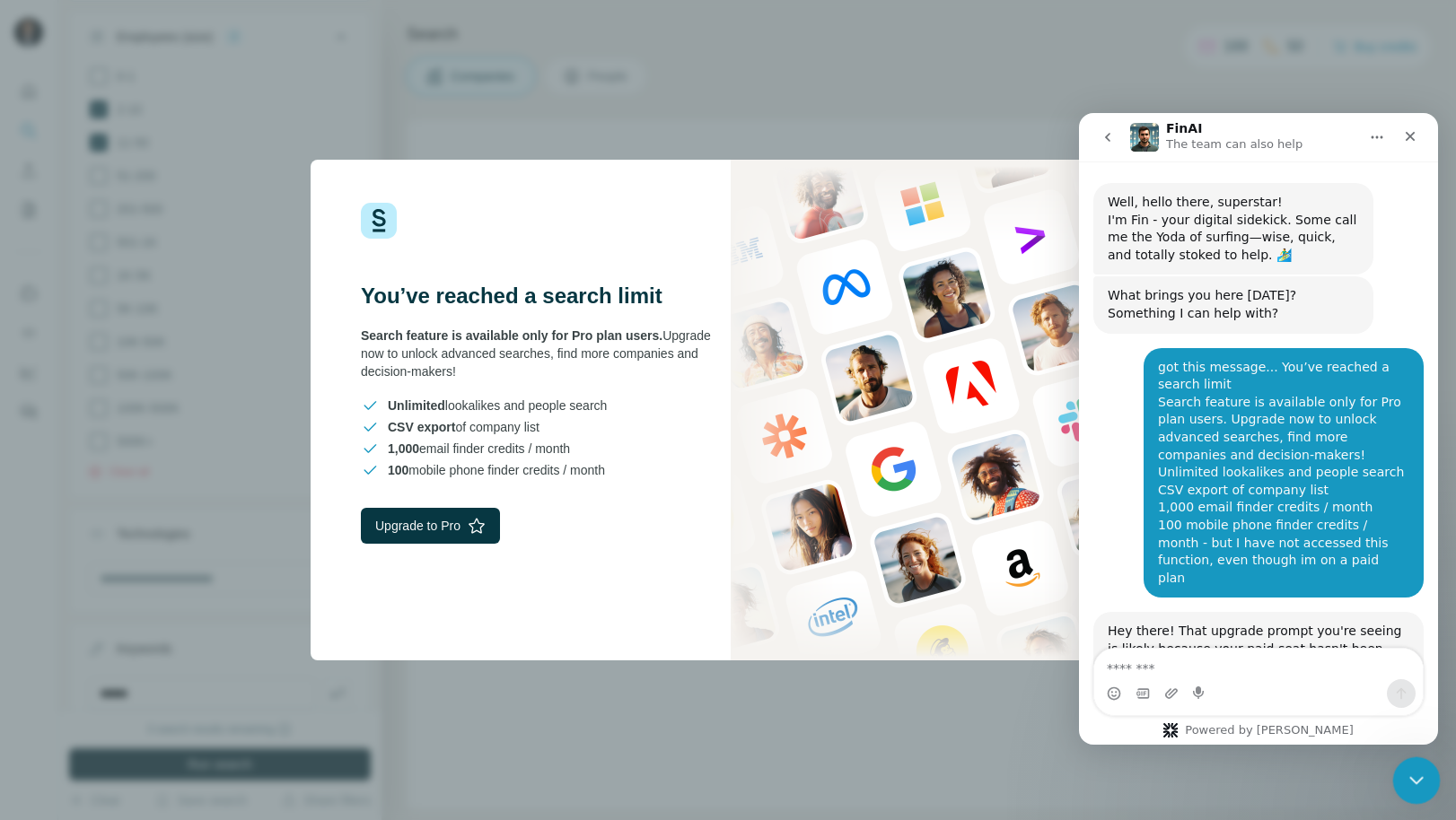
scroll to position [2508, 0]
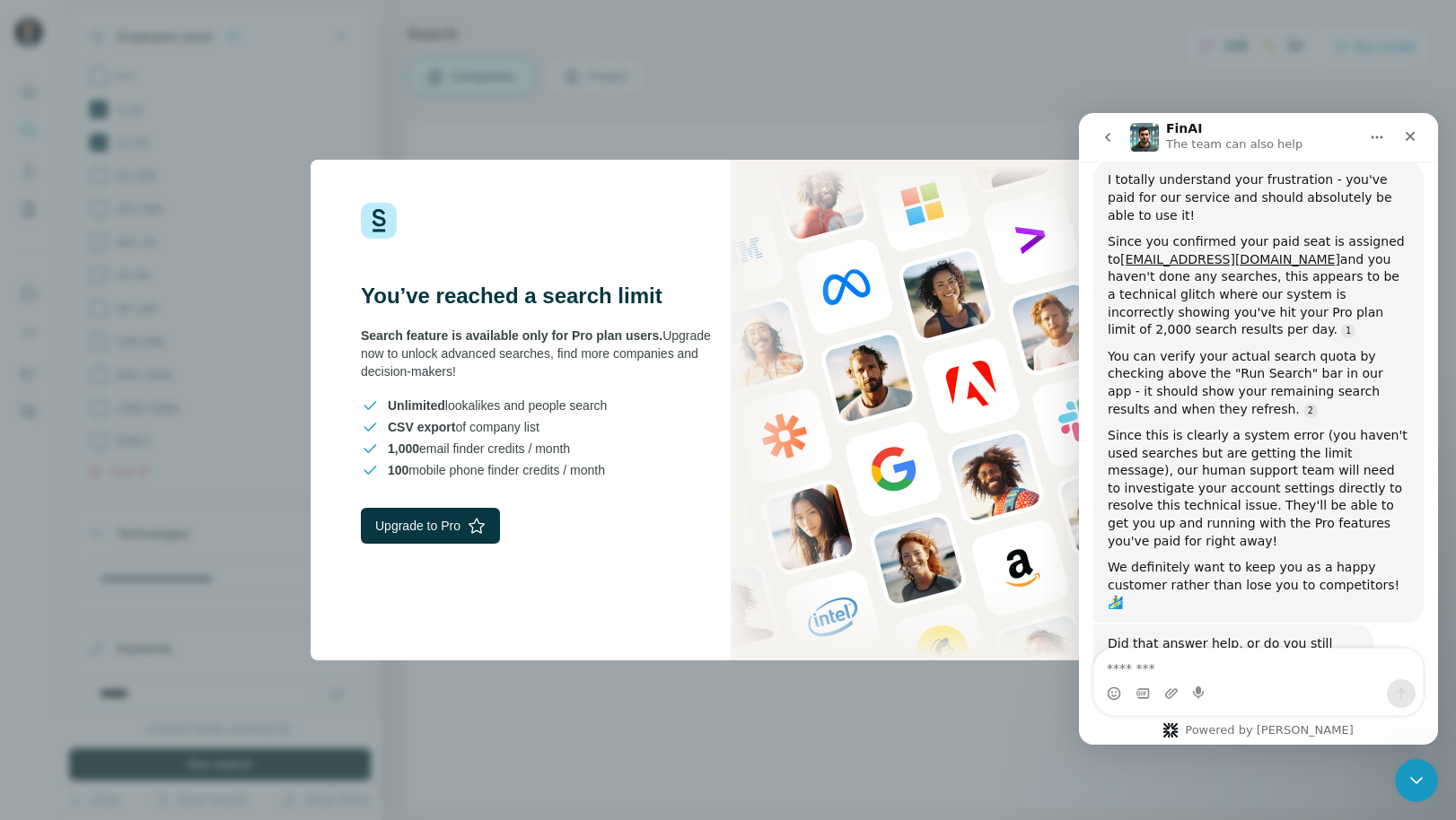
click at [1265, 670] on textarea "Message…" at bounding box center [1258, 664] width 329 height 31
type textarea "**********"
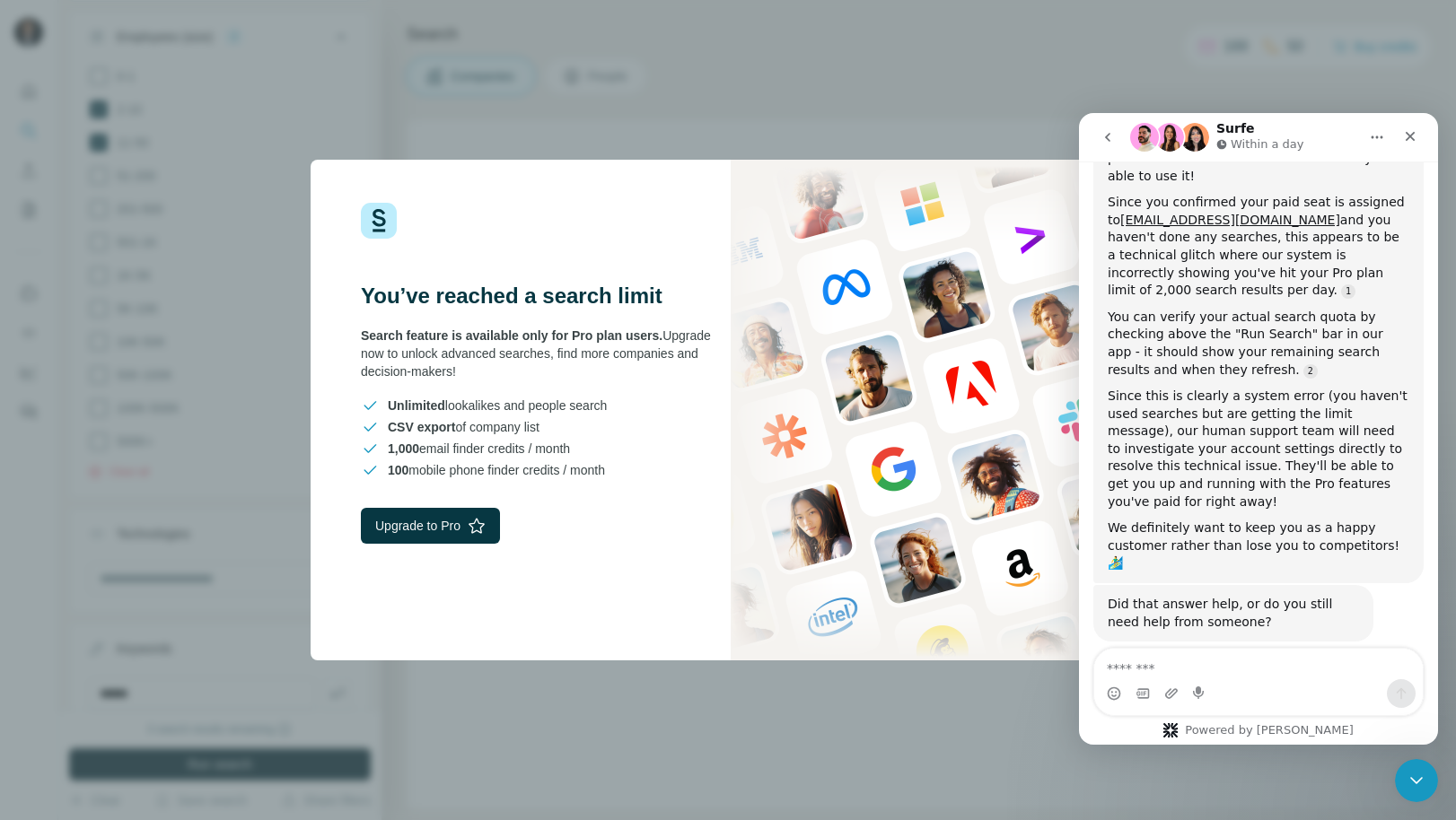
scroll to position [2636, 0]
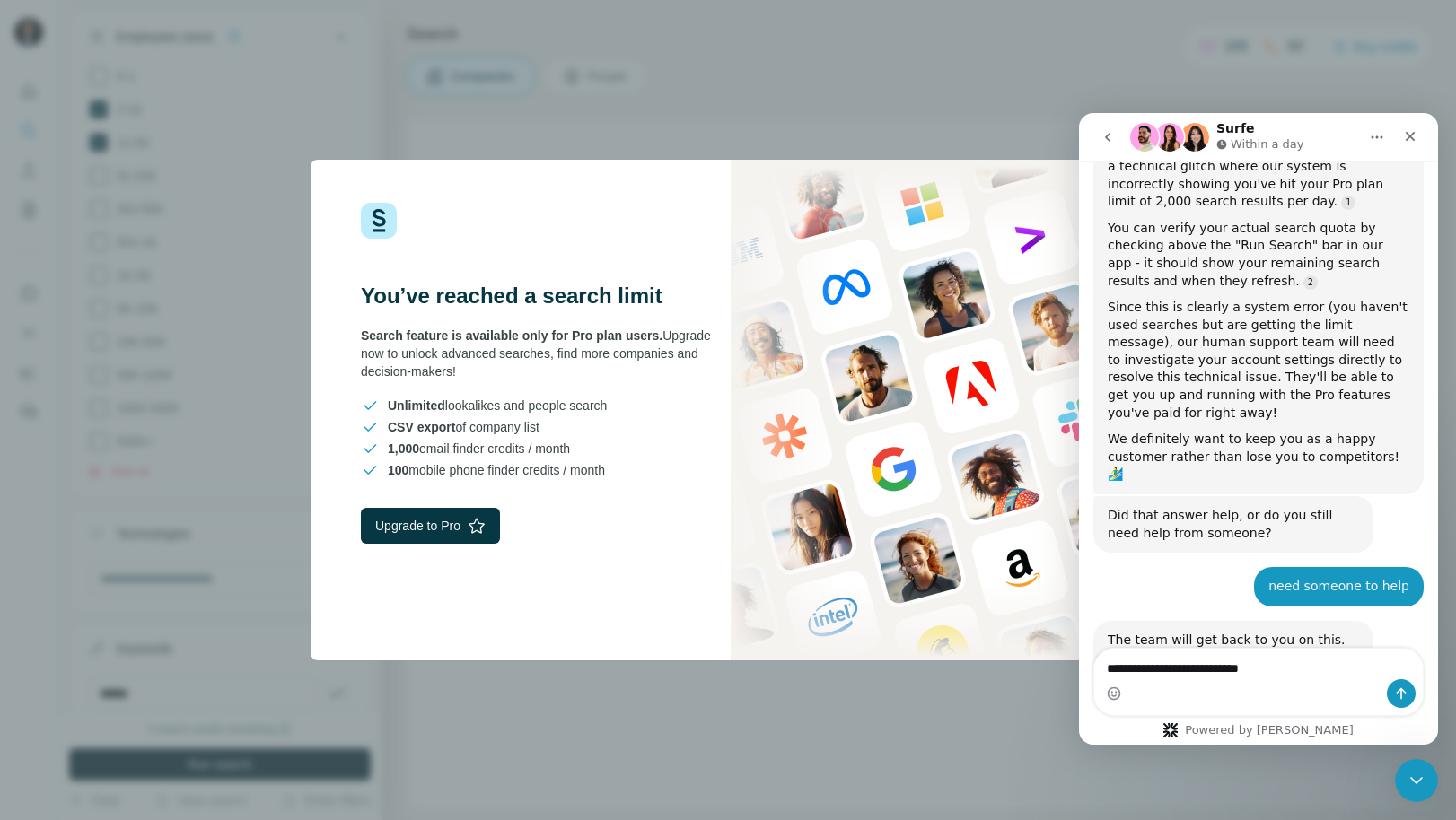
type textarea "**********"
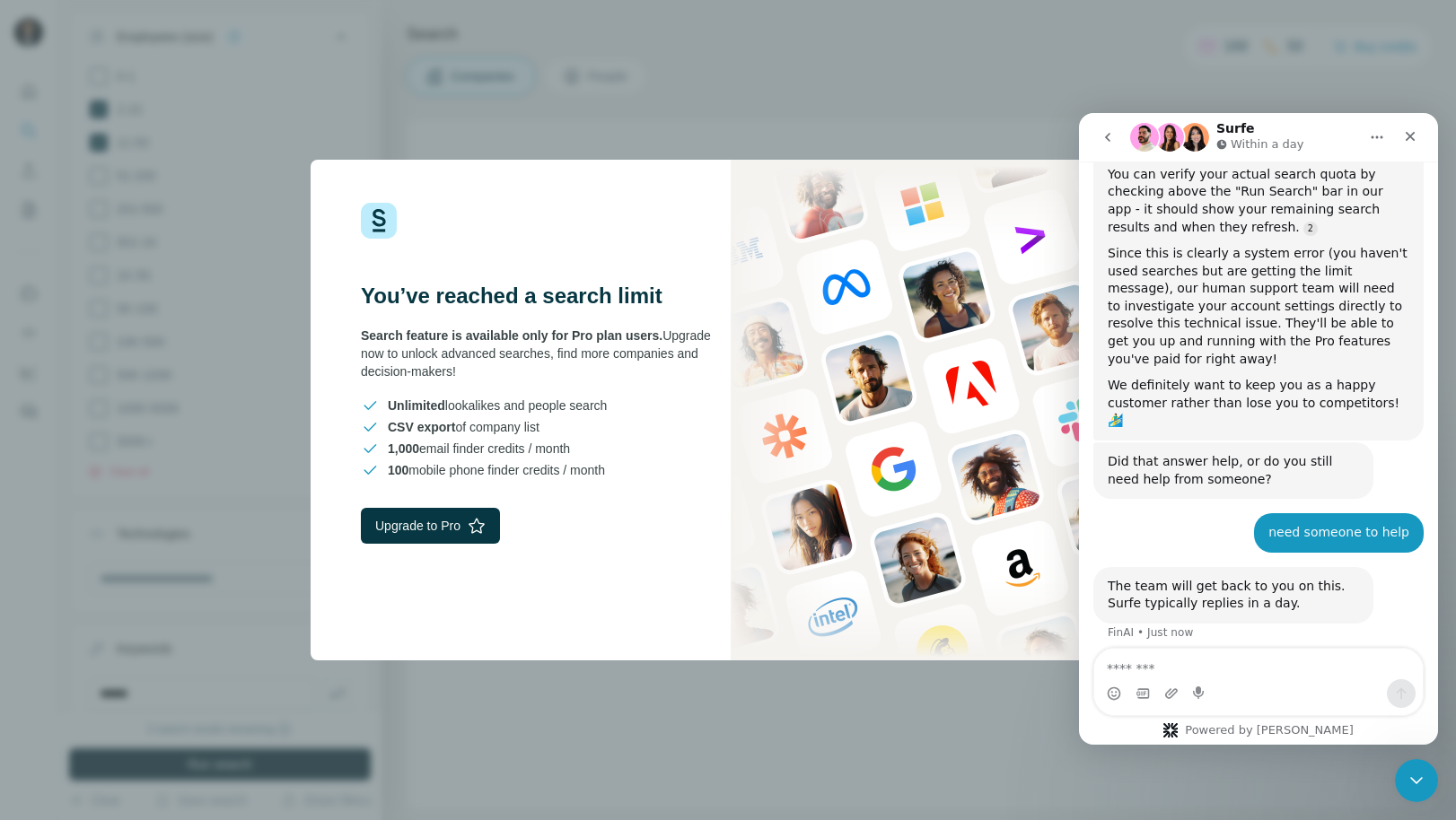
click at [822, 103] on div "You’ve reached a search limit Search feature is available only for Pro plan use…" at bounding box center [728, 410] width 1456 height 820
